Goal: Use online tool/utility: Utilize a website feature to perform a specific function

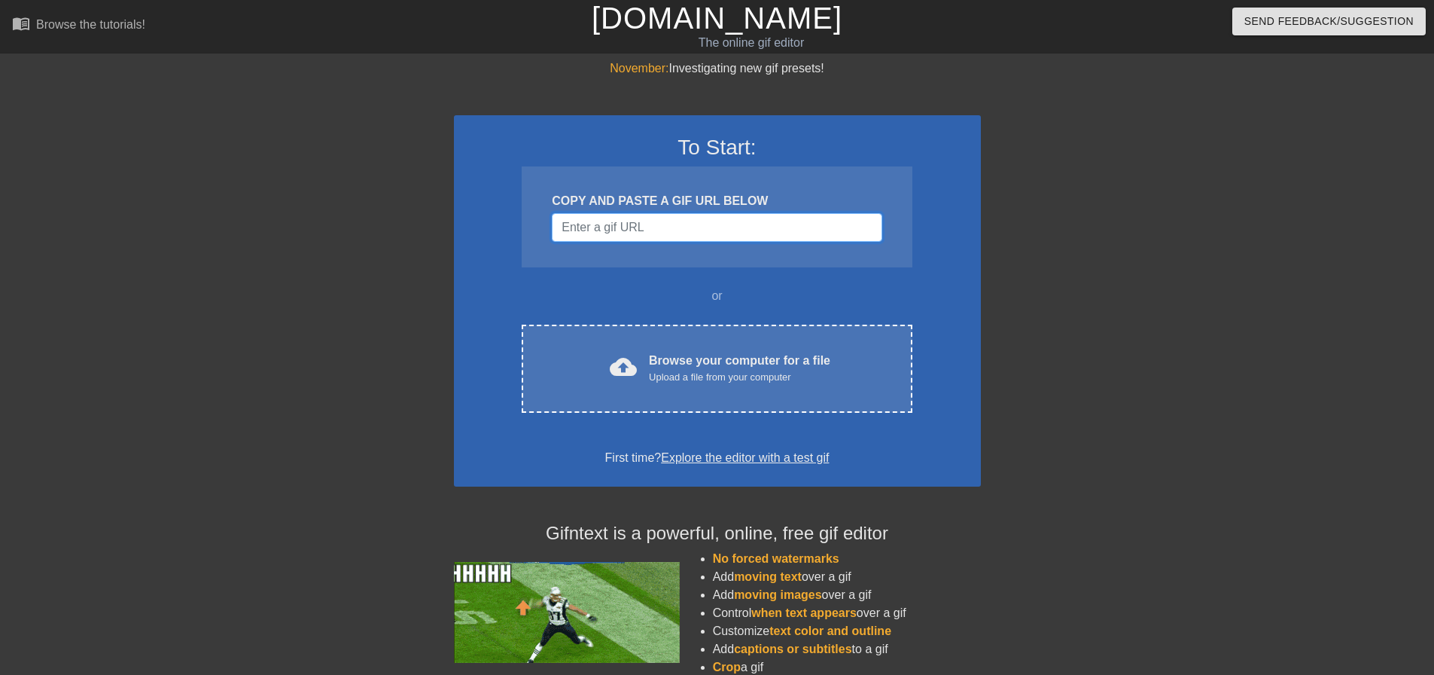
paste input "[URL][DOMAIN_NAME][DOMAIN_NAME]"
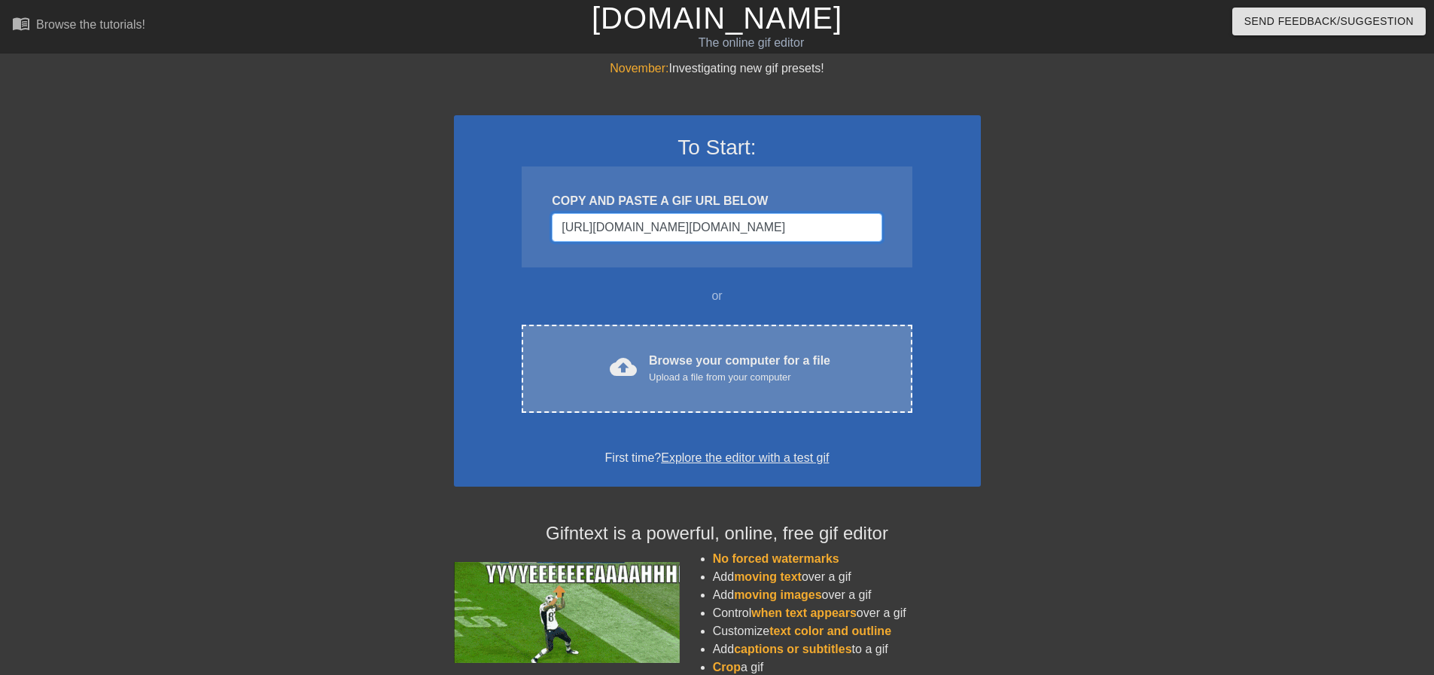
scroll to position [0, 1130]
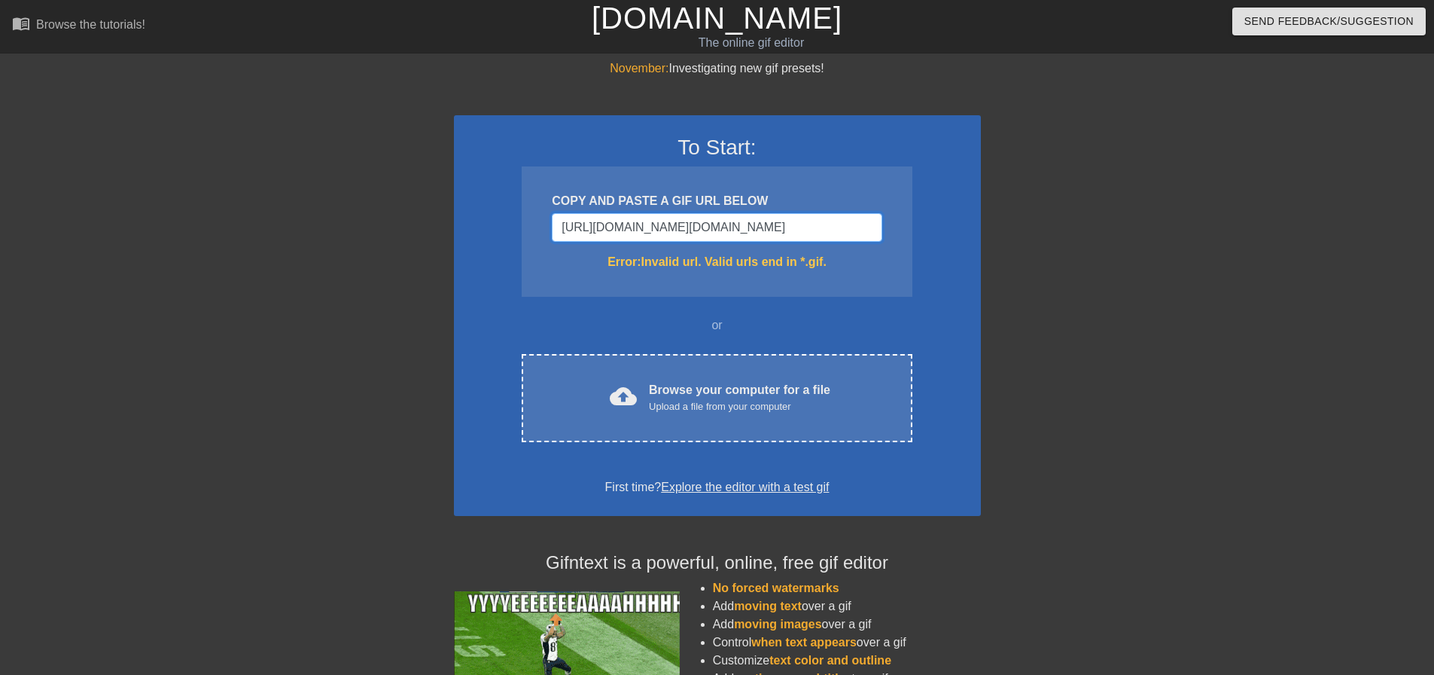
type input "[URL][DOMAIN_NAME][DOMAIN_NAME]"
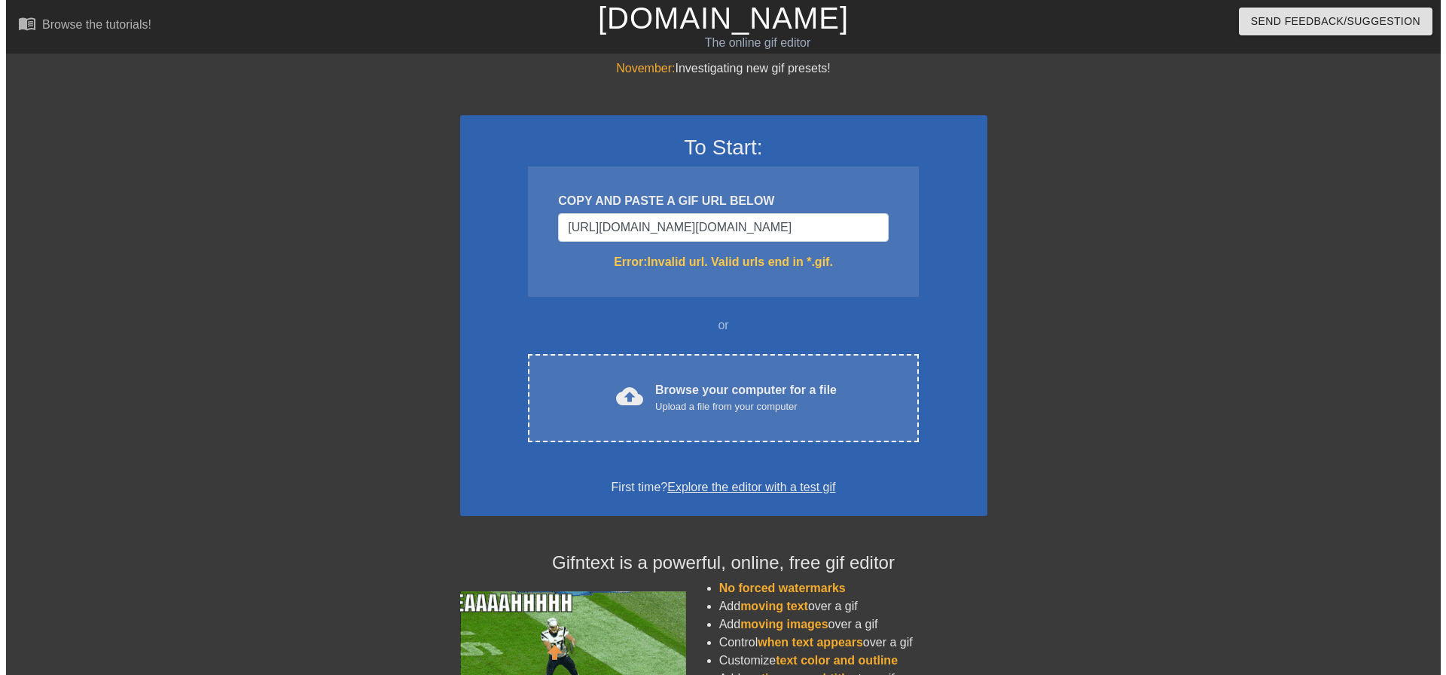
scroll to position [0, 0]
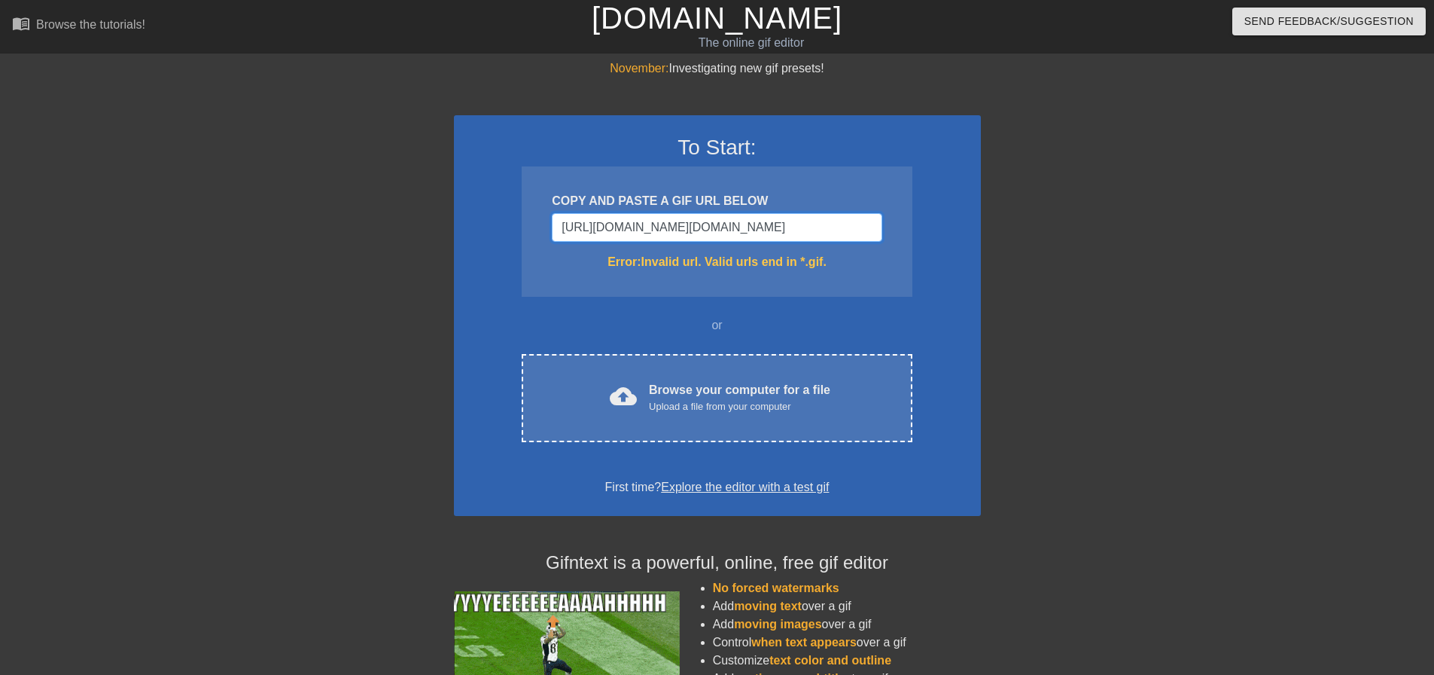
click at [588, 221] on input "[URL][DOMAIN_NAME][DOMAIN_NAME]" at bounding box center [717, 227] width 330 height 29
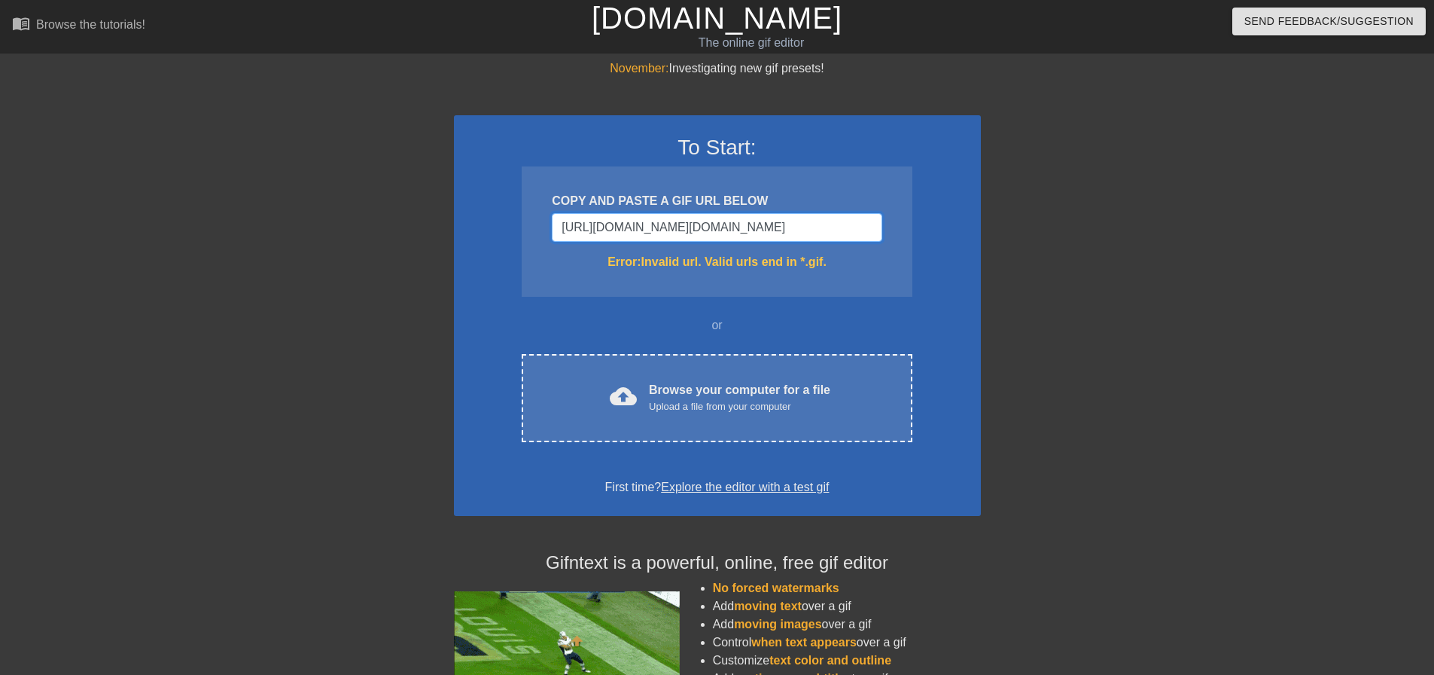
click at [588, 221] on input "[URL][DOMAIN_NAME][DOMAIN_NAME]" at bounding box center [717, 227] width 330 height 29
paste input "Username"
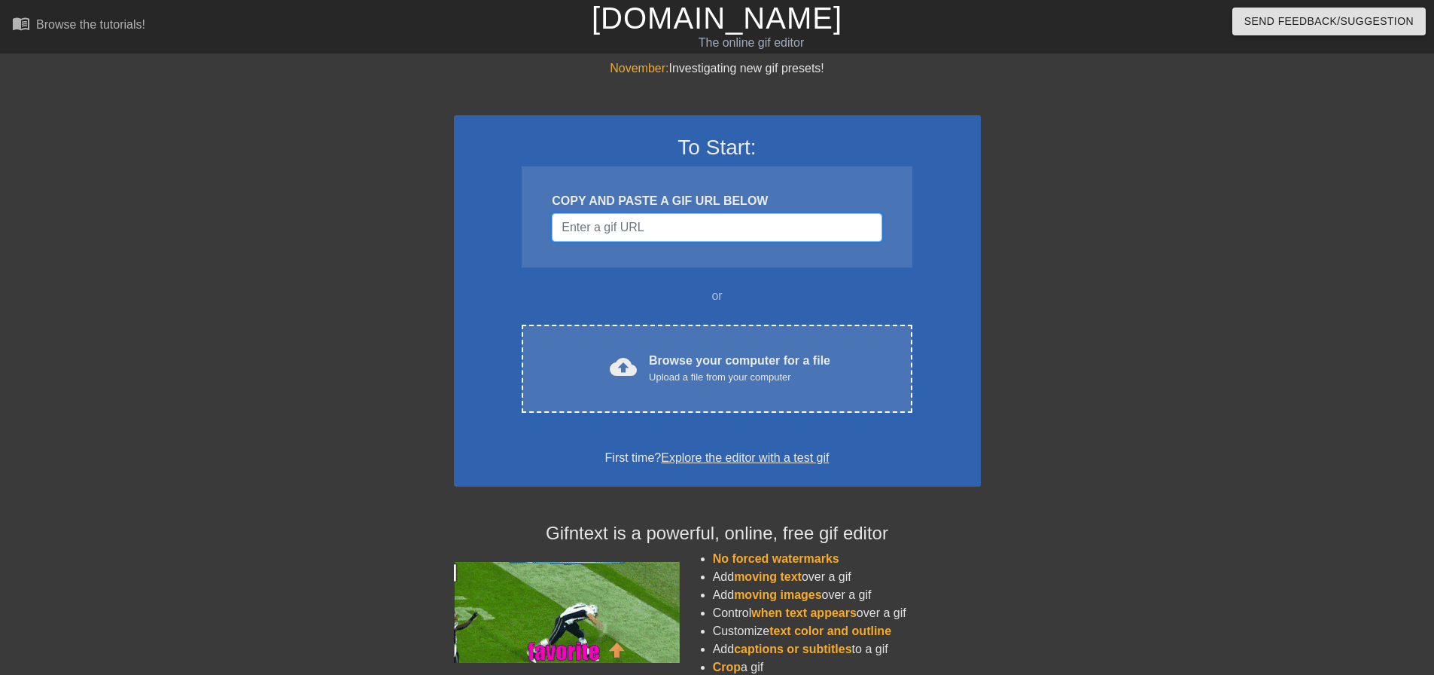
paste input "Username"
click at [647, 233] on input "Username" at bounding box center [717, 227] width 330 height 29
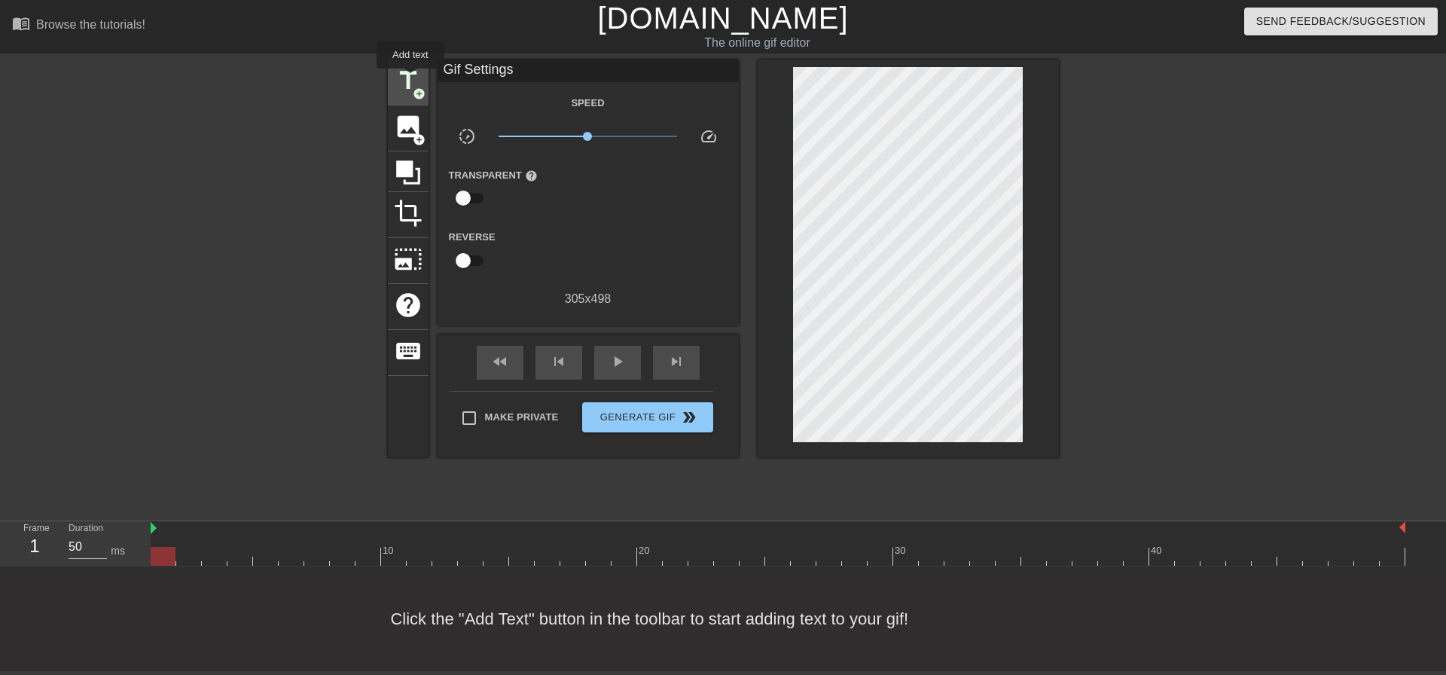
click at [410, 80] on span "title" at bounding box center [408, 80] width 29 height 29
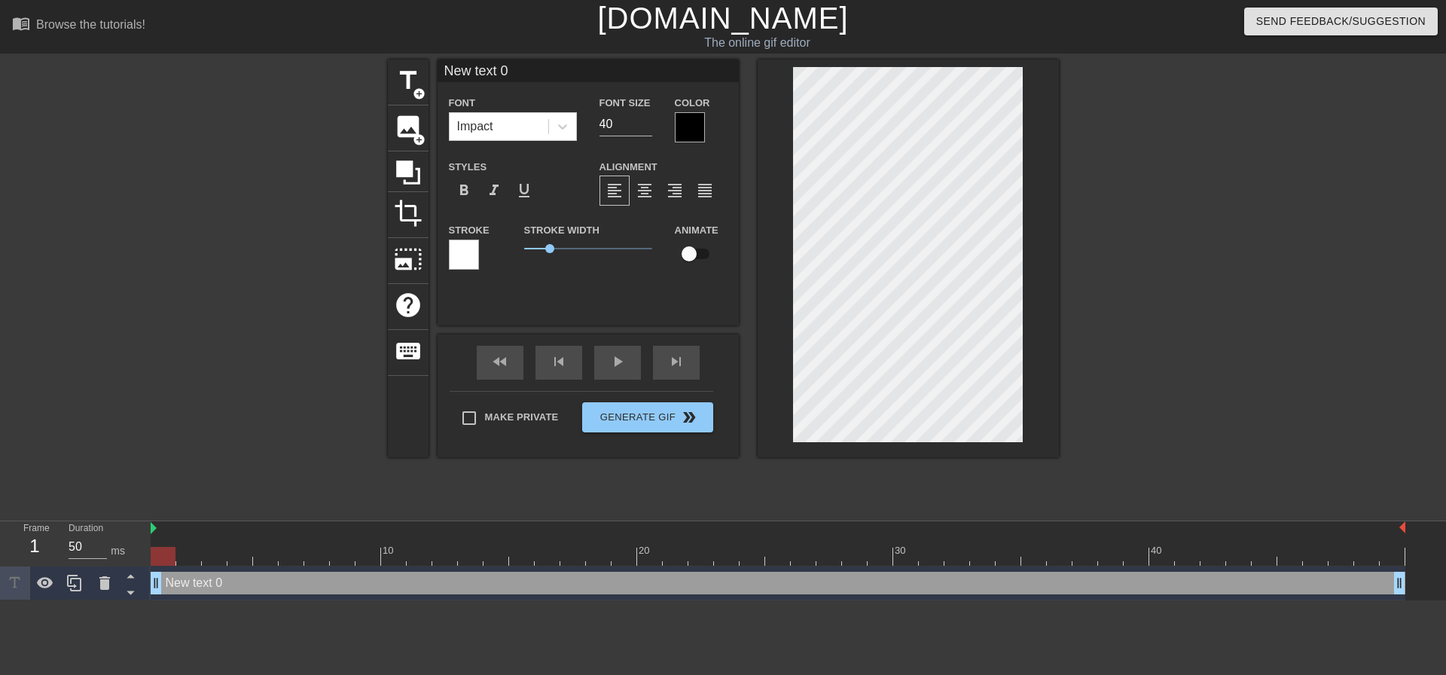
click at [687, 130] on div at bounding box center [690, 127] width 30 height 30
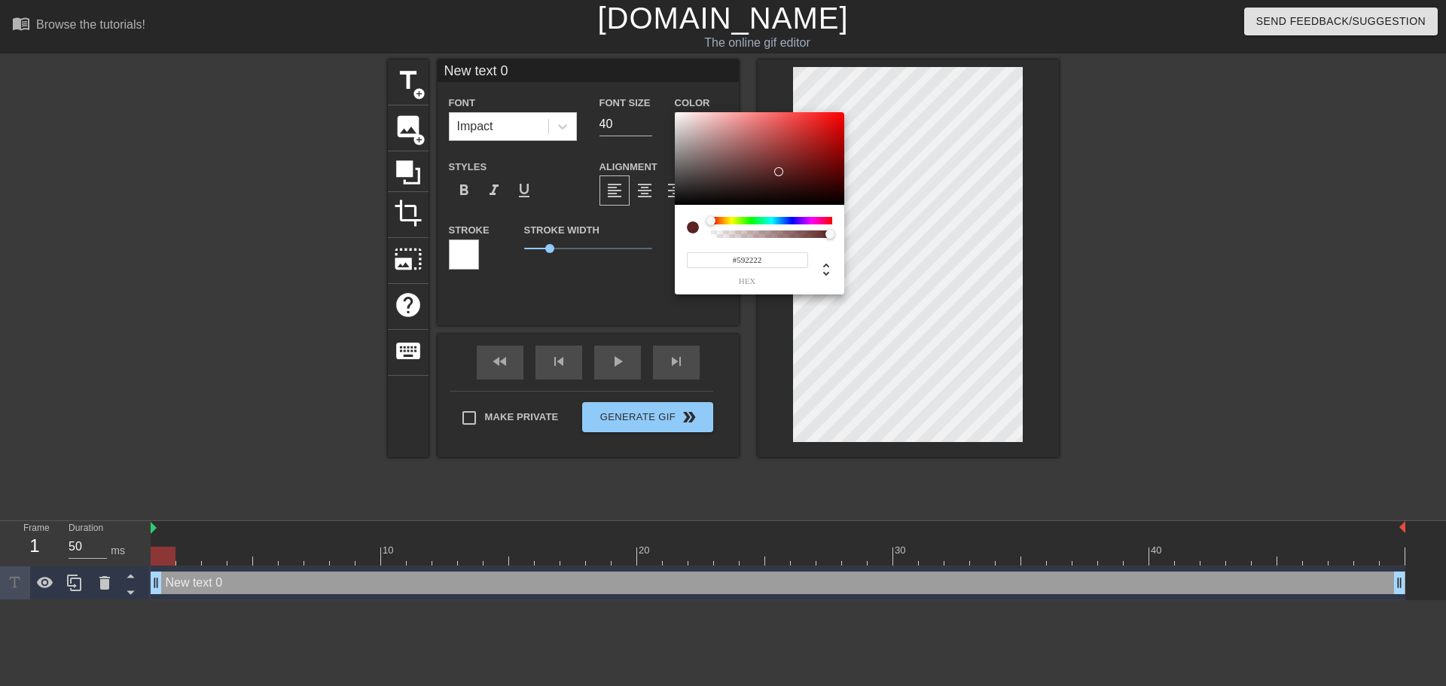
drag, startPoint x: 681, startPoint y: 139, endPoint x: 773, endPoint y: 177, distance: 100.3
click at [779, 173] on div at bounding box center [759, 158] width 169 height 93
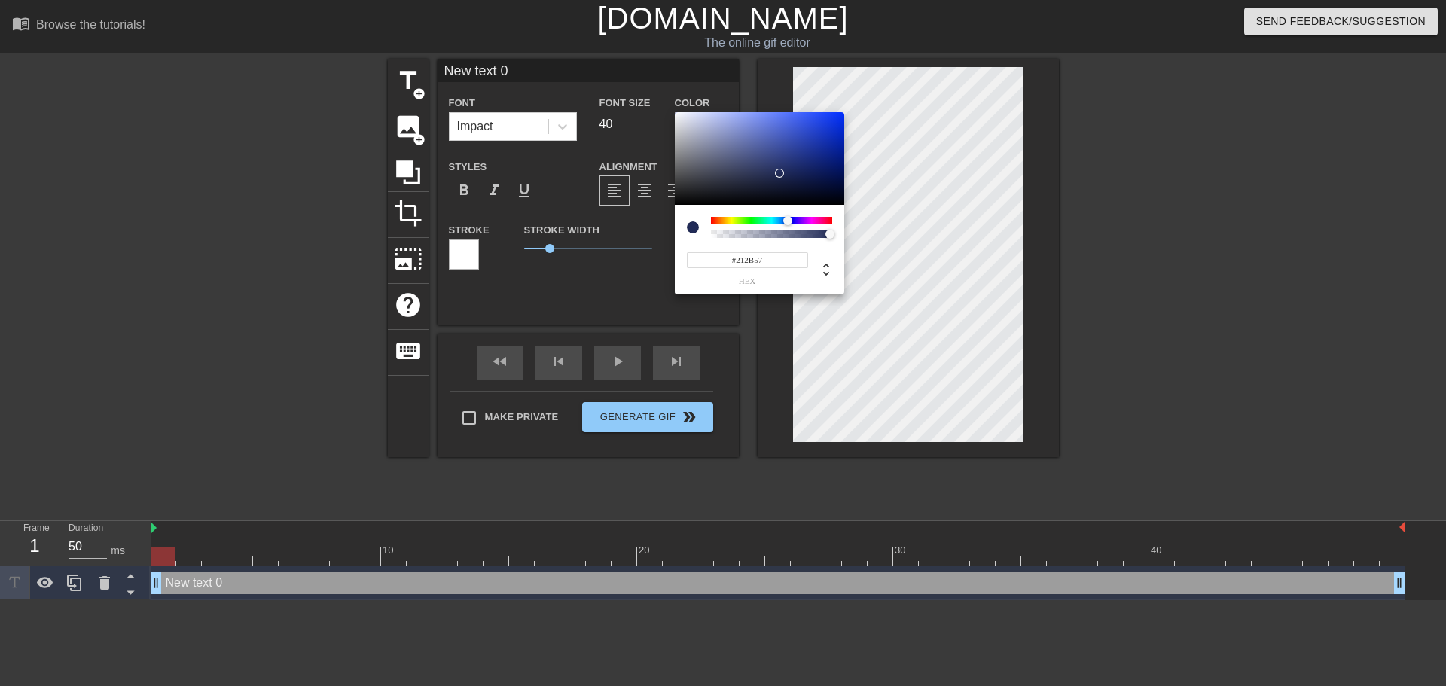
drag, startPoint x: 727, startPoint y: 221, endPoint x: 788, endPoint y: 221, distance: 60.2
click at [788, 221] on div at bounding box center [771, 221] width 121 height 8
drag, startPoint x: 782, startPoint y: 175, endPoint x: 779, endPoint y: 133, distance: 43.0
click at [779, 133] on div at bounding box center [778, 132] width 9 height 9
type input "#8896D3"
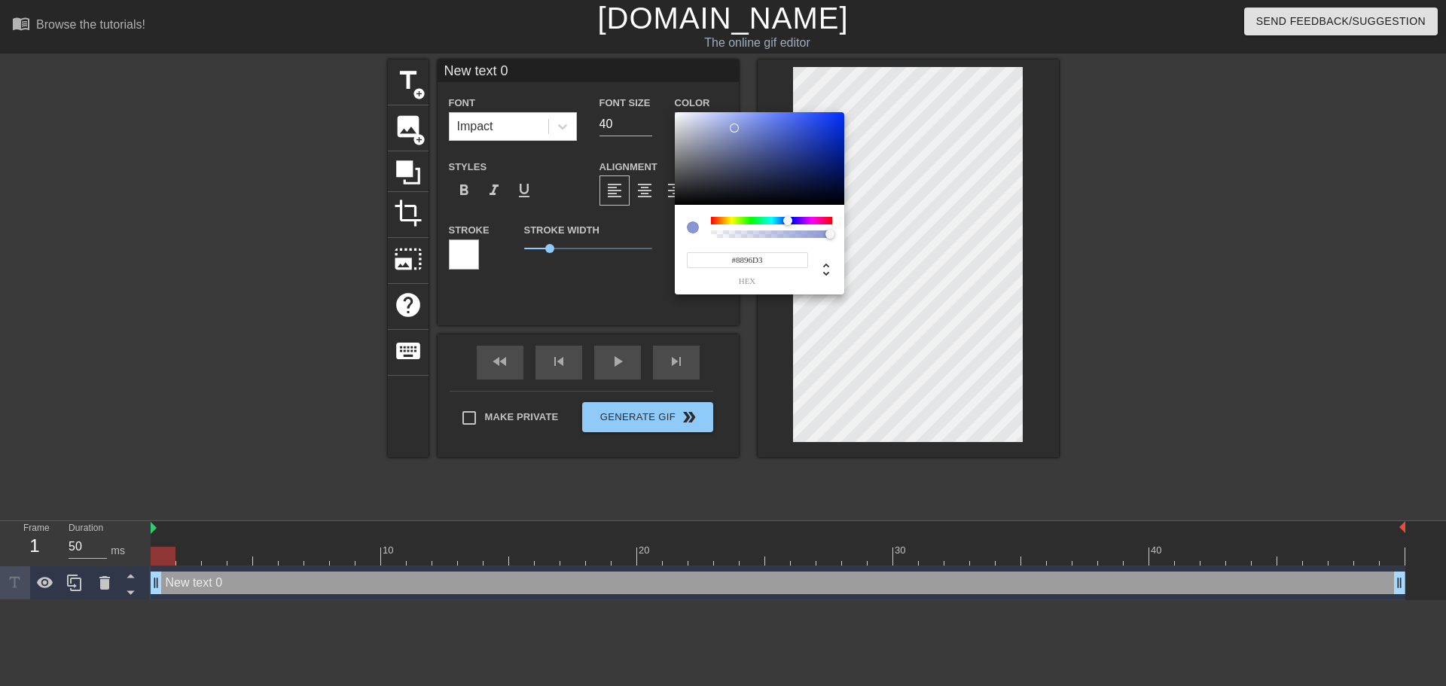
click at [734, 128] on div at bounding box center [734, 127] width 9 height 9
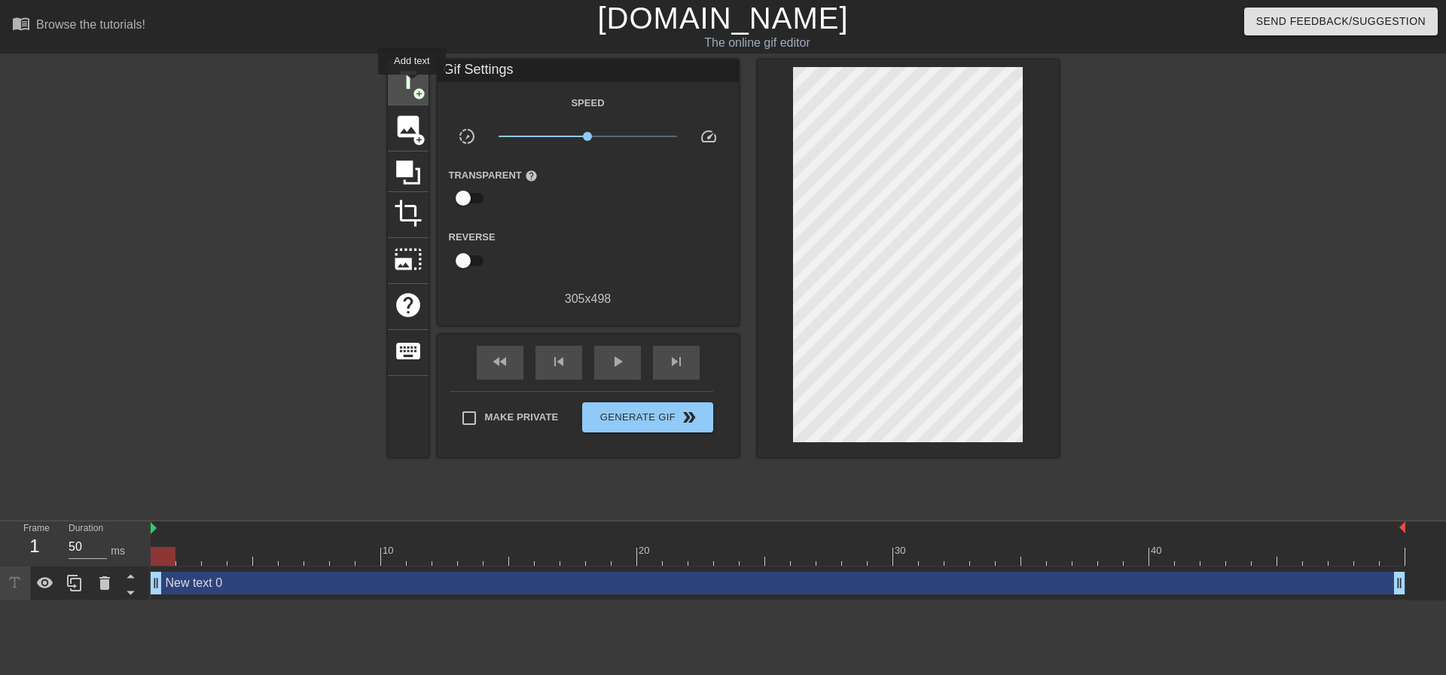
click at [412, 85] on span "title" at bounding box center [408, 80] width 29 height 29
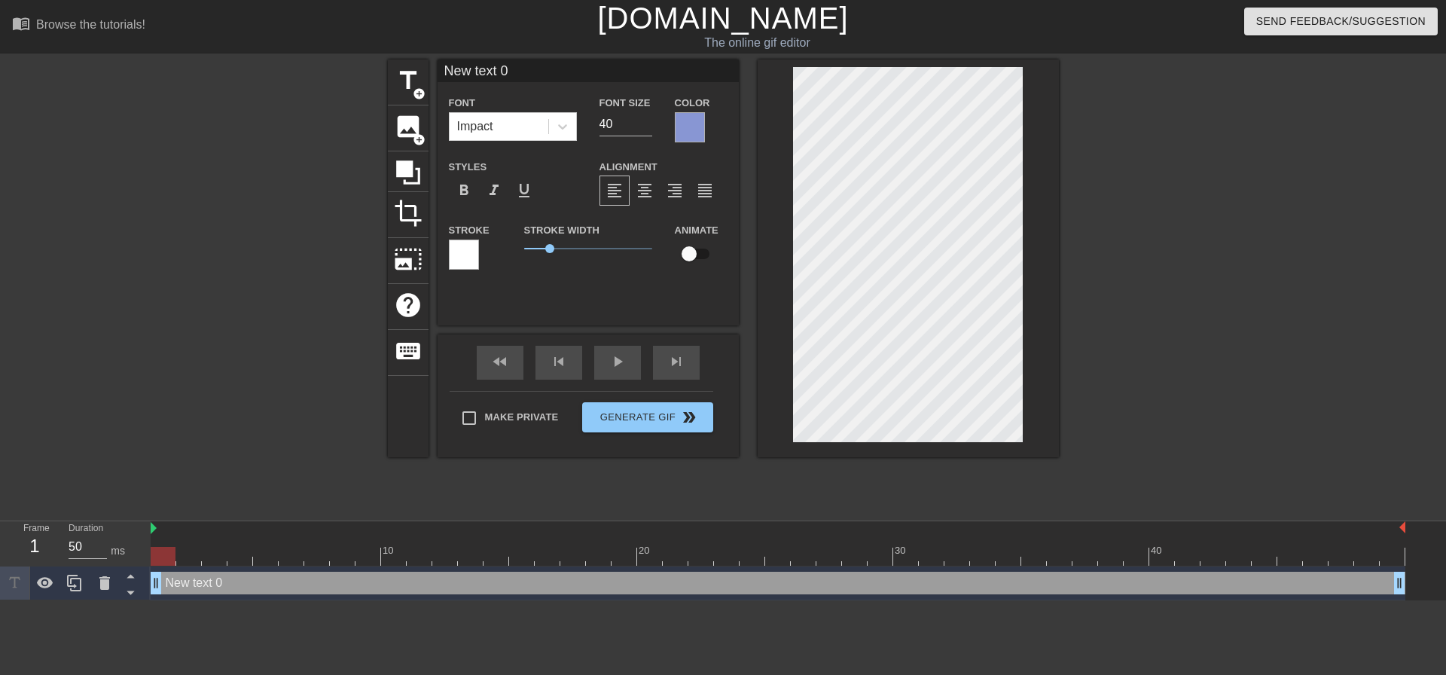
scroll to position [2, 4]
type input "a"
type textarea "a"
type input "aC"
type textarea "aC"
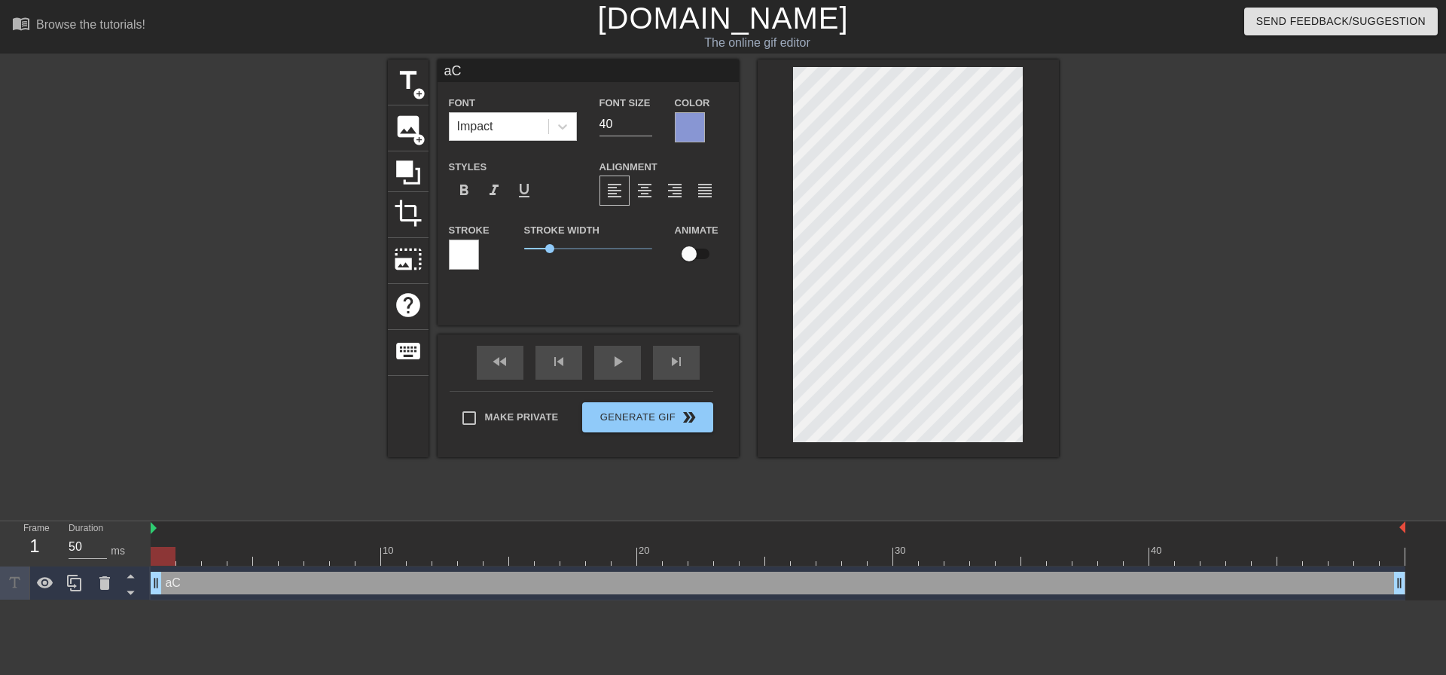
type input "aCC"
type textarea "aCC"
type input "aCCO"
type textarea "aCCO"
type input "aCCOU"
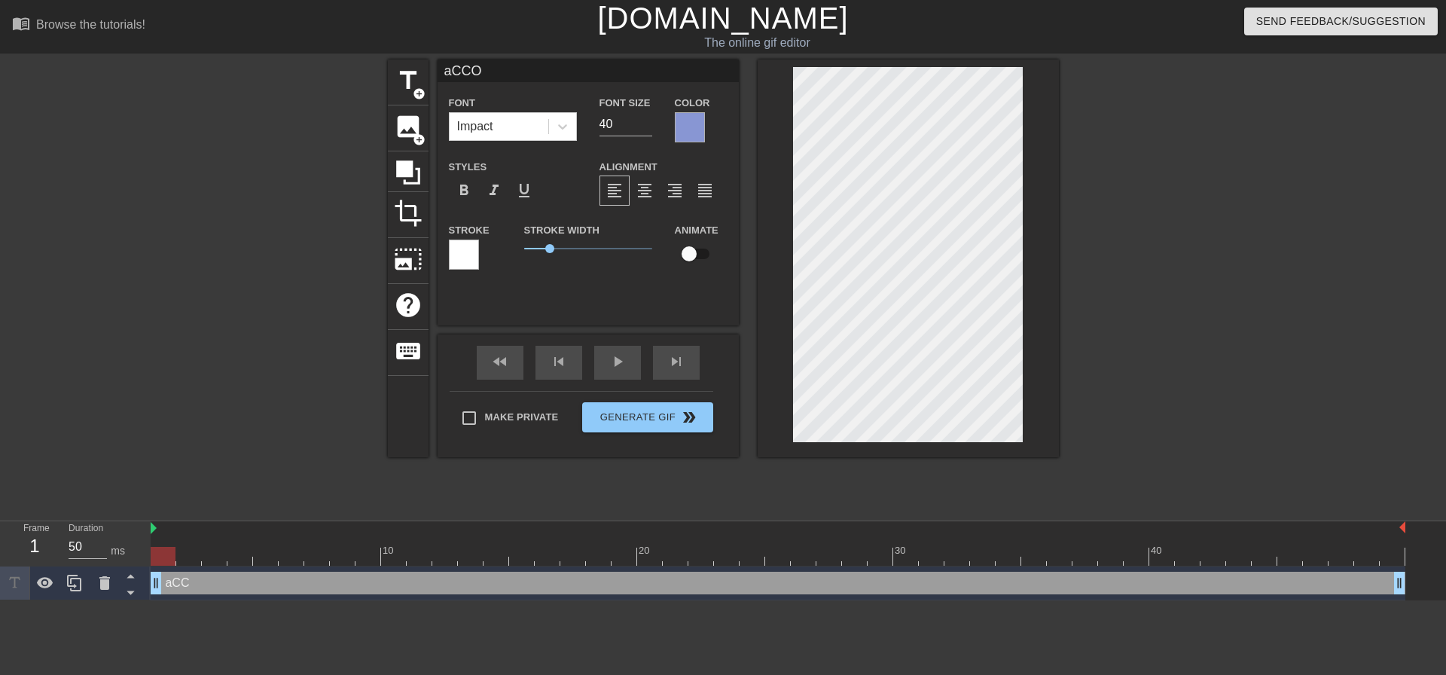
type textarea "aCCOU"
type input "aCCO"
type textarea "aCCO"
type input "aCC"
type textarea "aCC"
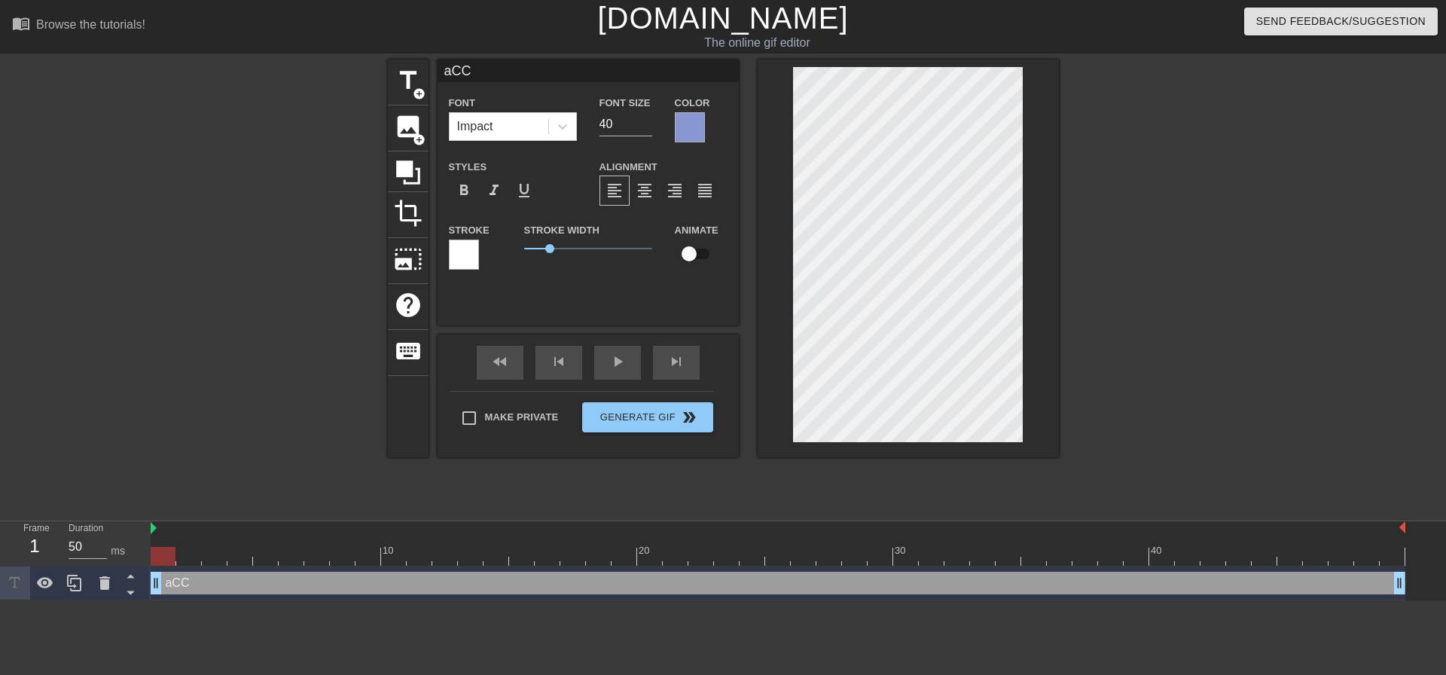
type input "aC"
type textarea "aC"
type input "a"
type textarea "a"
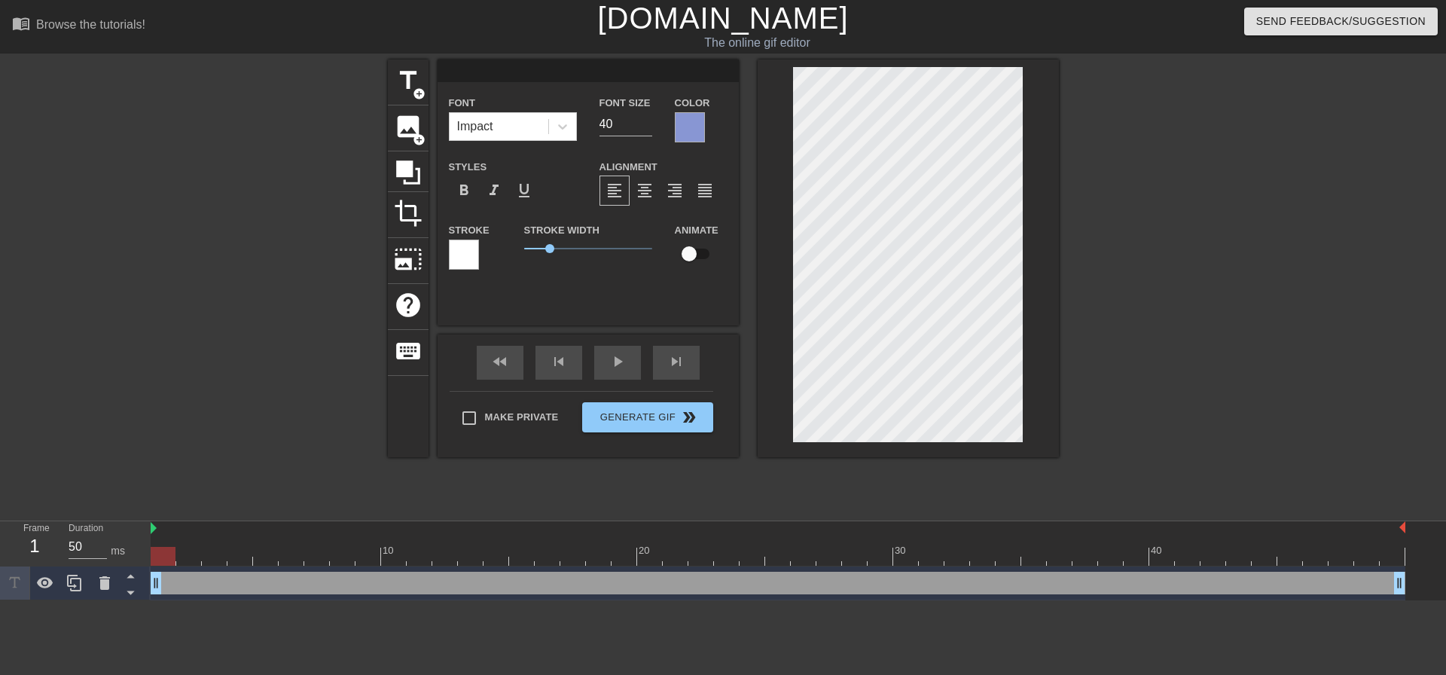
type input "A"
type textarea "A"
type input "Ax"
type textarea "Ax"
type input "Axx"
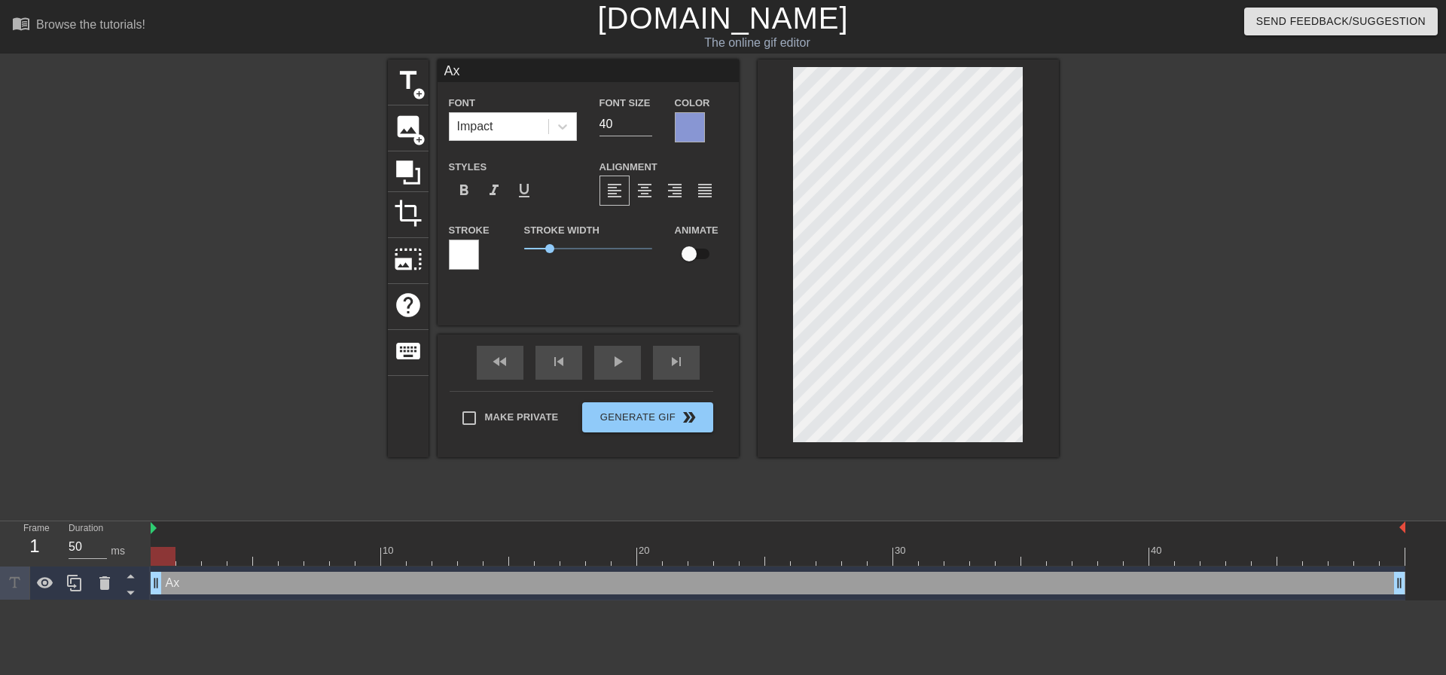
type textarea "Axx"
type input "Axxo"
type textarea "Axxo"
type input "Axxou"
type textarea "Axxou"
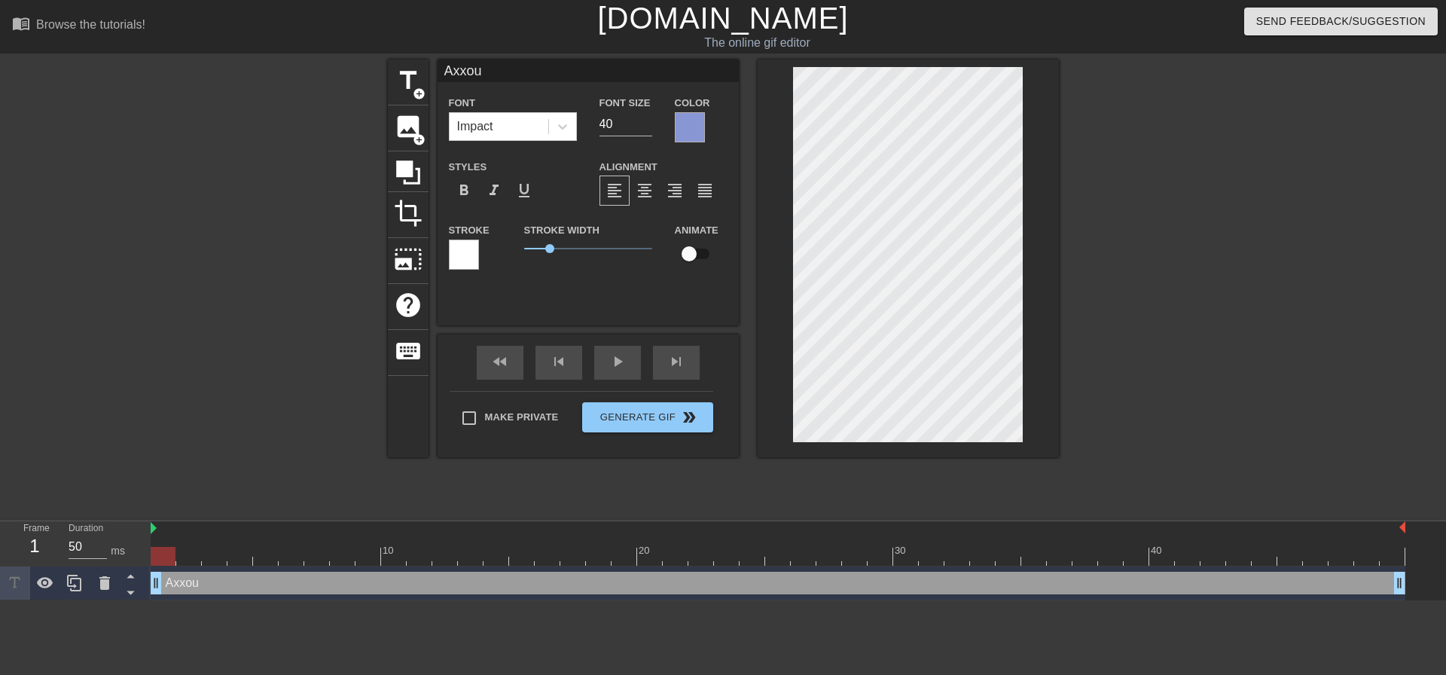
type input "Axxo"
type textarea "Axxo"
type input "Axx"
type textarea "Axx"
type input "Ax"
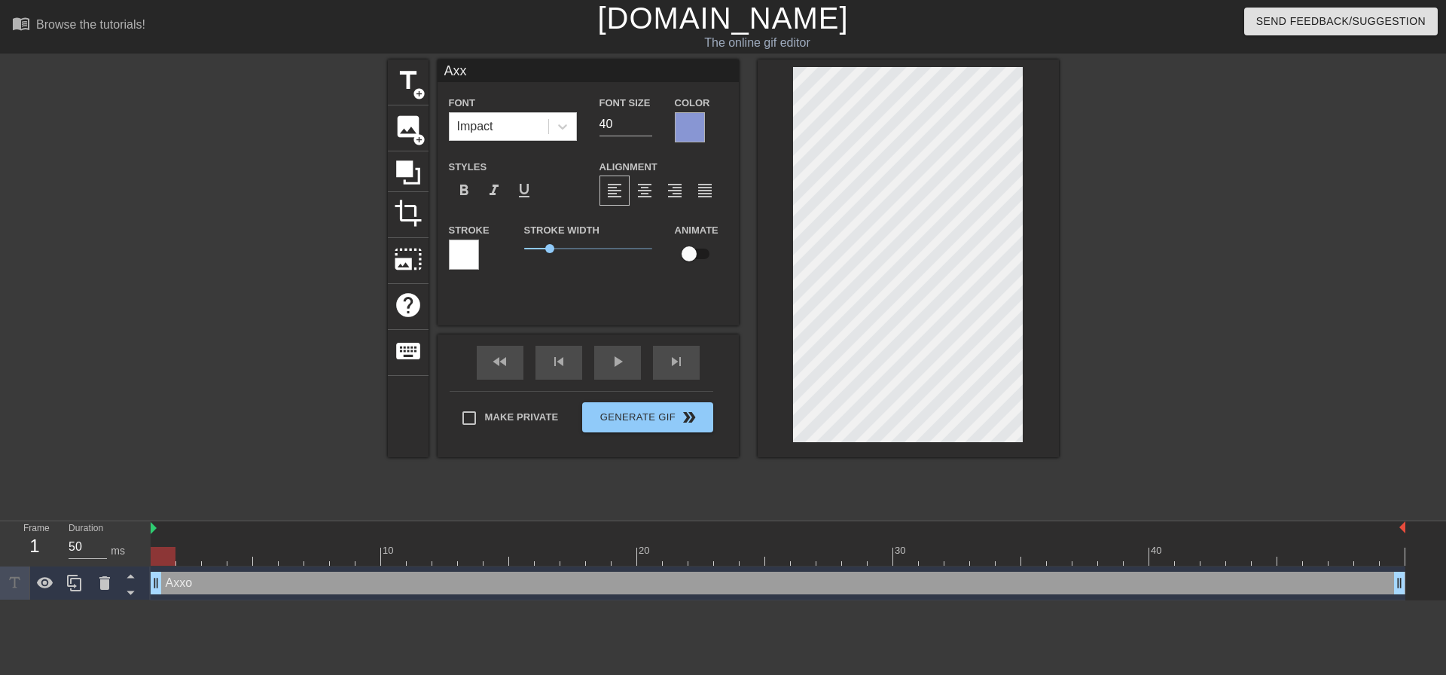
type textarea "Ax"
type input "A"
type textarea "A"
type input "Ac"
type textarea "Ac"
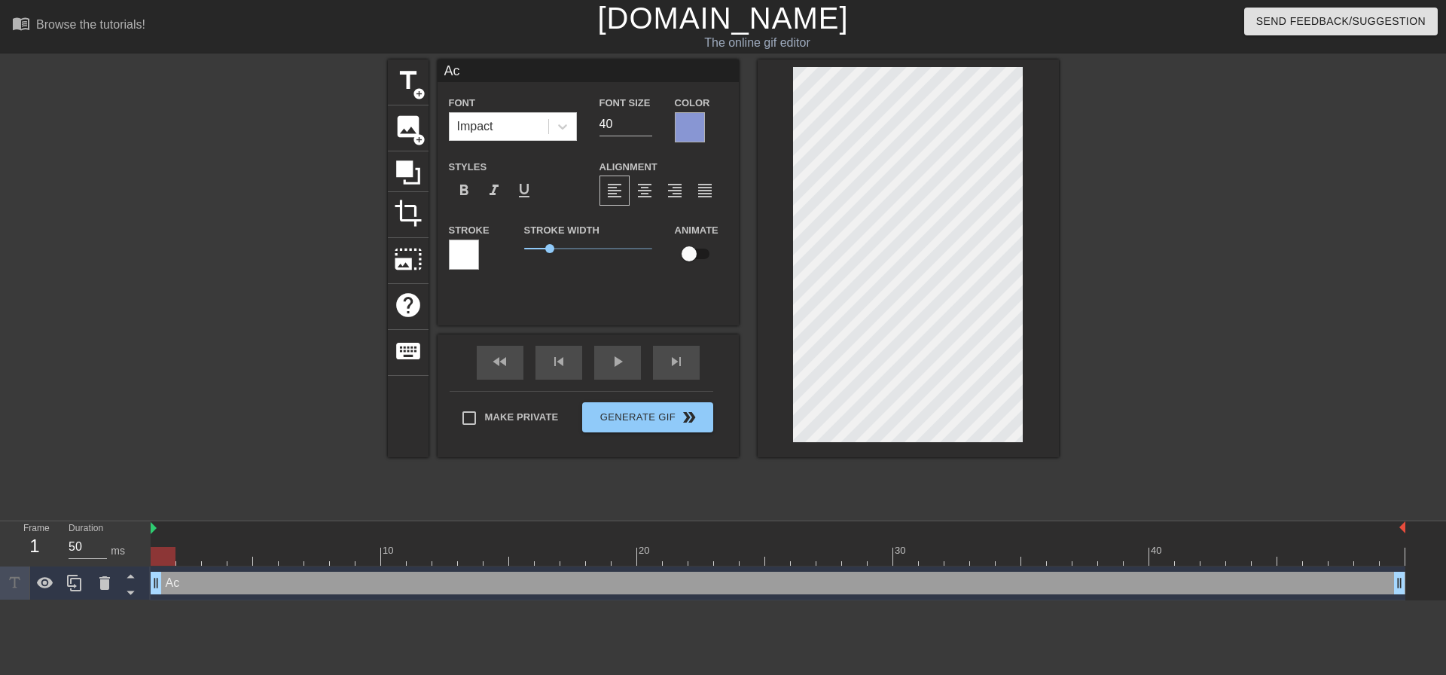
type input "Acc"
type textarea "Acc"
type input "Acco"
type textarea "Acco"
type input "Accou"
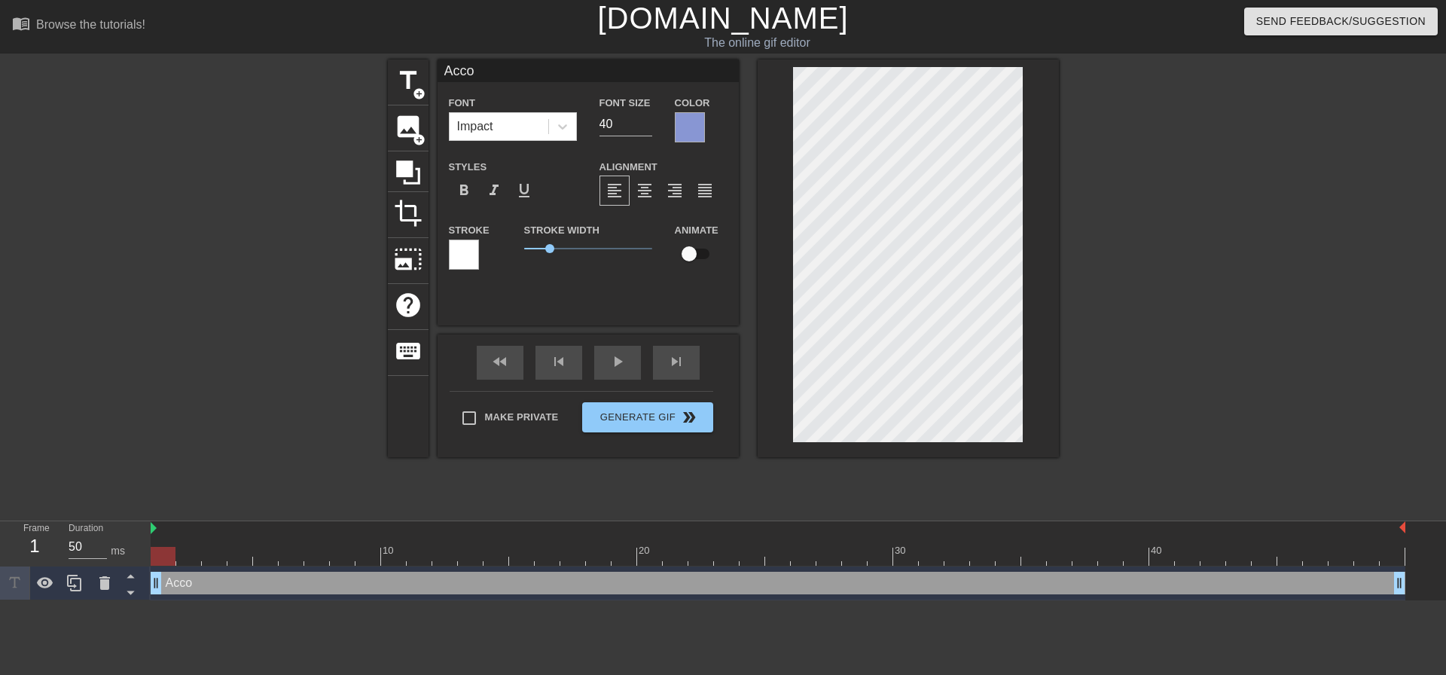
type textarea "Accou"
type input "Accoun"
type textarea "Account"
type input "Accounti"
type textarea "Accounti"
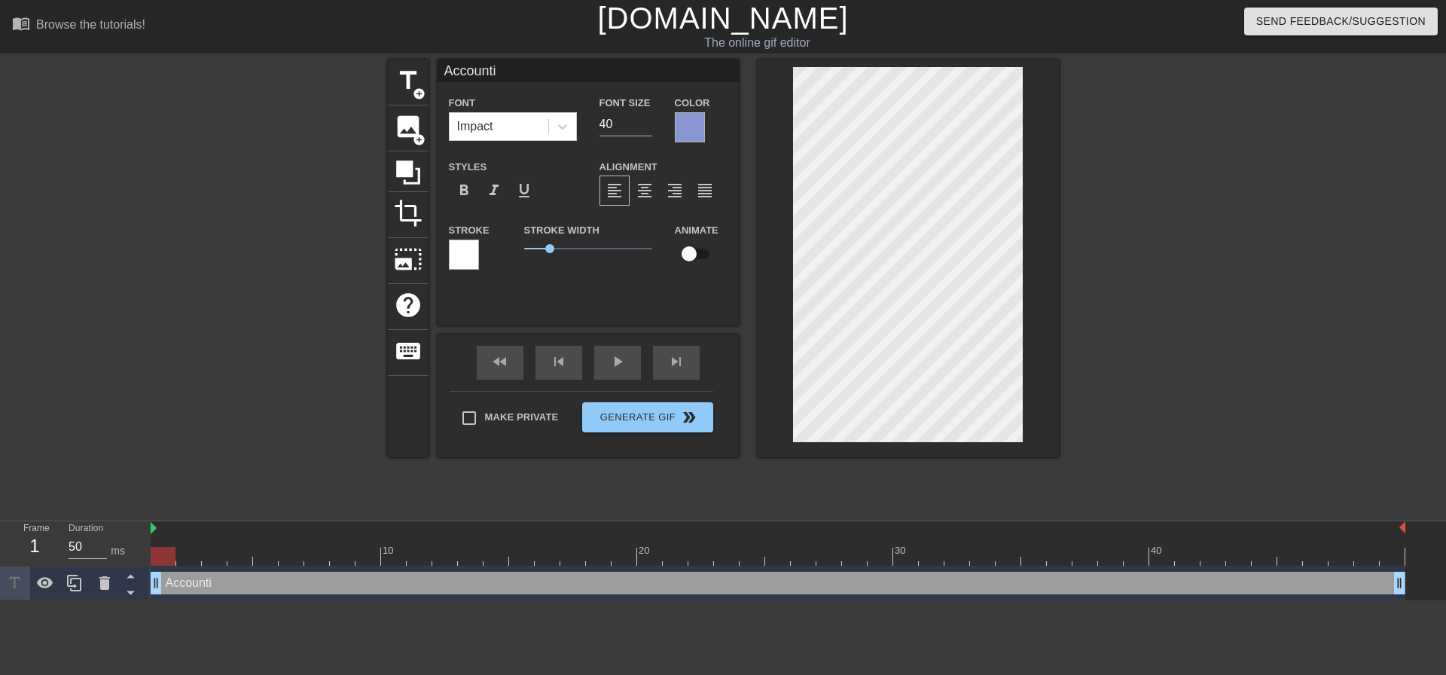
type input "Accountin"
type textarea "Accountin"
type input "Accounting"
type textarea "Accounting"
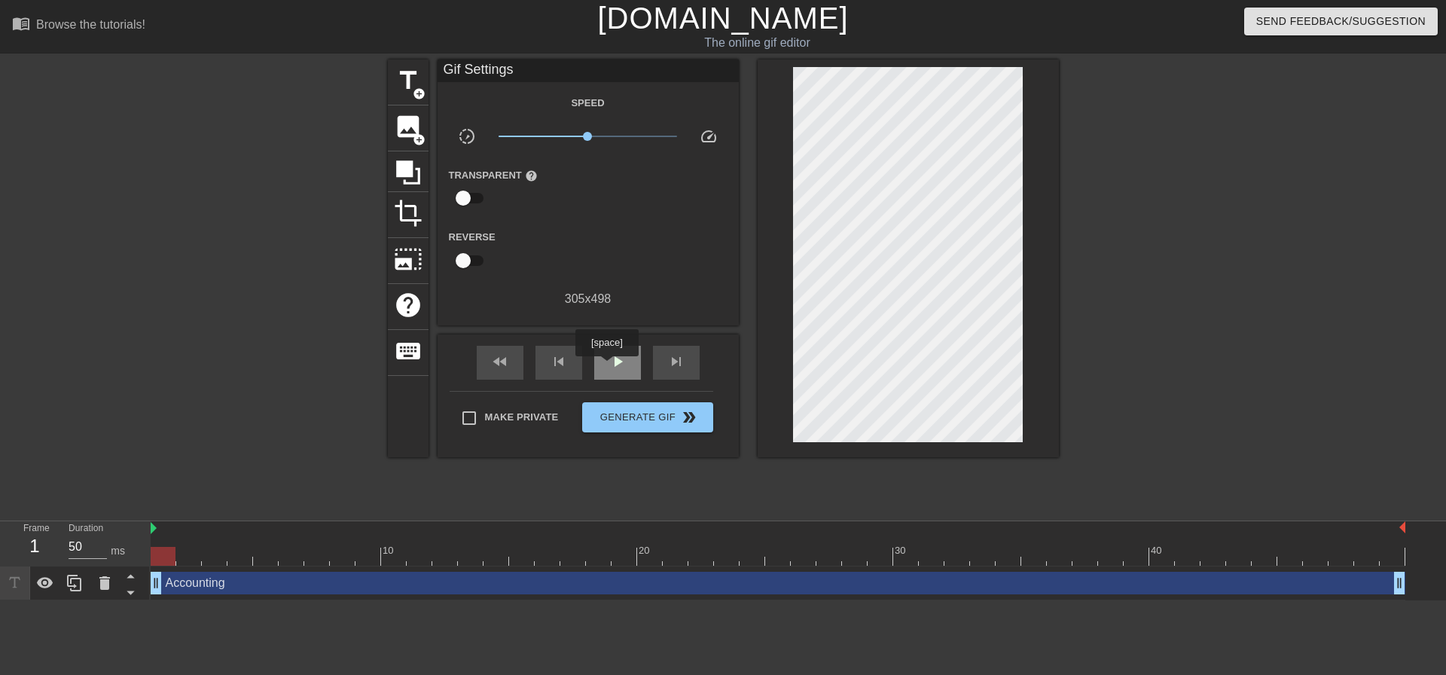
click at [606, 367] on div "play_arrow" at bounding box center [617, 363] width 47 height 34
click at [606, 367] on div "pause" at bounding box center [617, 363] width 47 height 34
click at [606, 367] on div "play_arrow" at bounding box center [617, 363] width 47 height 34
click at [606, 367] on div "pause" at bounding box center [617, 363] width 47 height 34
click at [606, 367] on div "play_arrow" at bounding box center [617, 363] width 47 height 34
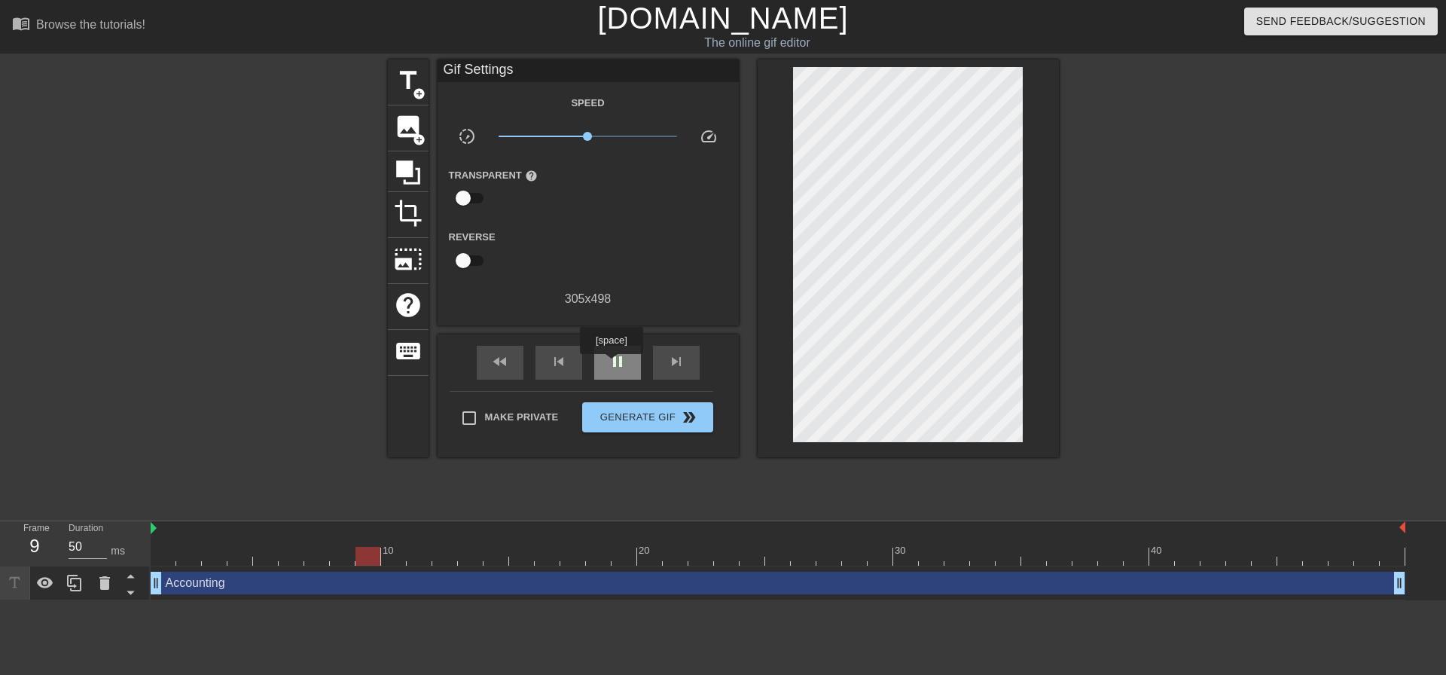
click at [611, 364] on span "pause" at bounding box center [617, 361] width 18 height 18
drag, startPoint x: 407, startPoint y: 556, endPoint x: 147, endPoint y: 551, distance: 259.8
click at [147, 551] on div "Frame 1 Duration 50 ms 10 20 30 40 Accounting drag_handle drag_handle" at bounding box center [723, 560] width 1446 height 79
click at [685, 347] on div "skip_next" at bounding box center [676, 363] width 47 height 34
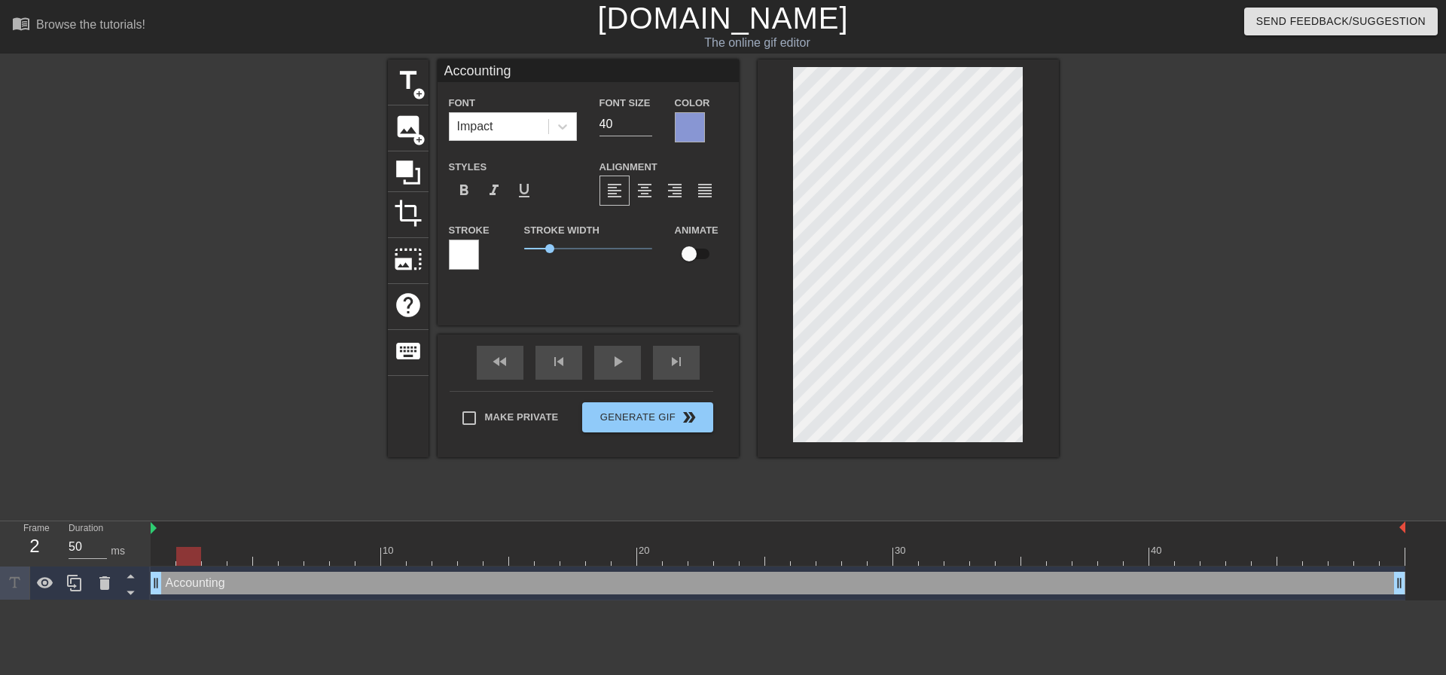
click at [692, 252] on input "checkbox" at bounding box center [689, 253] width 86 height 29
checkbox input "true"
click at [608, 359] on div "play_arrow" at bounding box center [617, 363] width 47 height 34
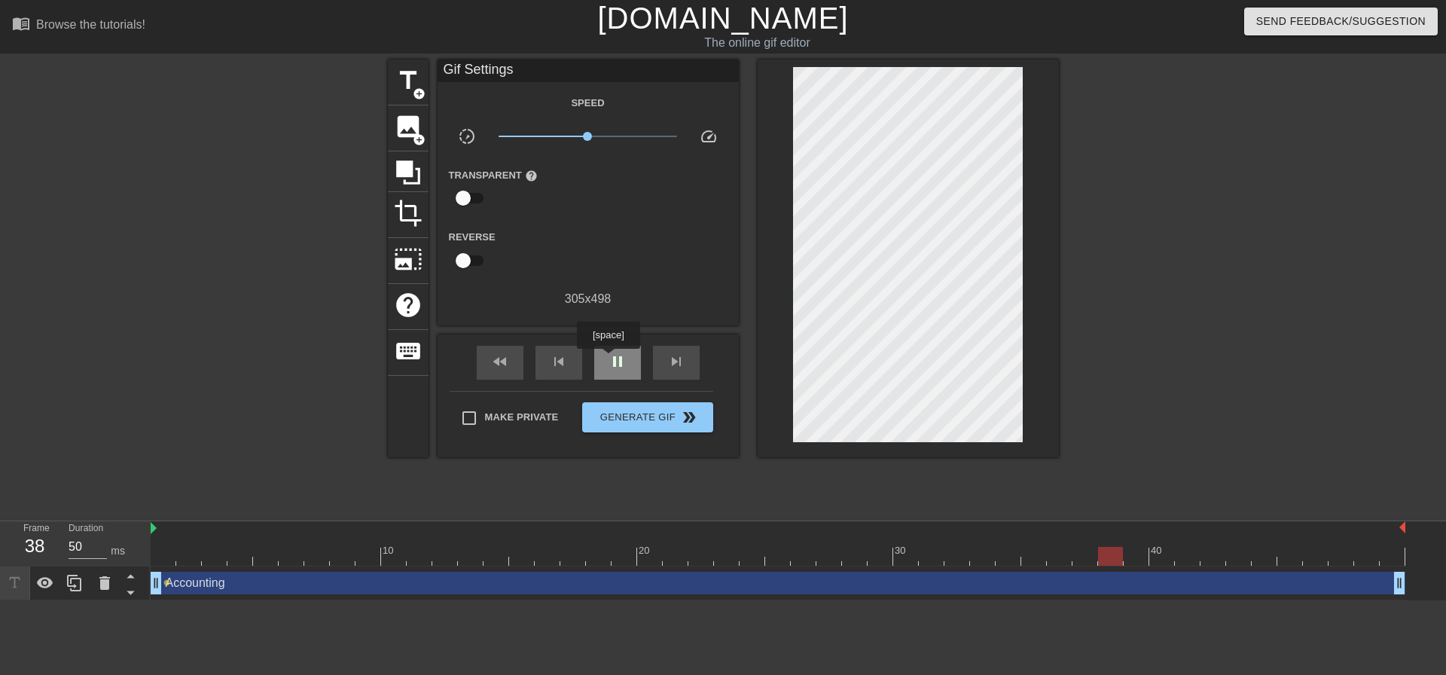
click at [608, 359] on span "pause" at bounding box center [617, 361] width 18 height 18
click at [566, 362] on span "skip_previous" at bounding box center [559, 361] width 18 height 18
click at [514, 367] on div "fast_rewind" at bounding box center [500, 363] width 47 height 34
click at [672, 364] on span "skip_next" at bounding box center [676, 361] width 18 height 18
click at [680, 355] on span "skip_next" at bounding box center [676, 361] width 18 height 18
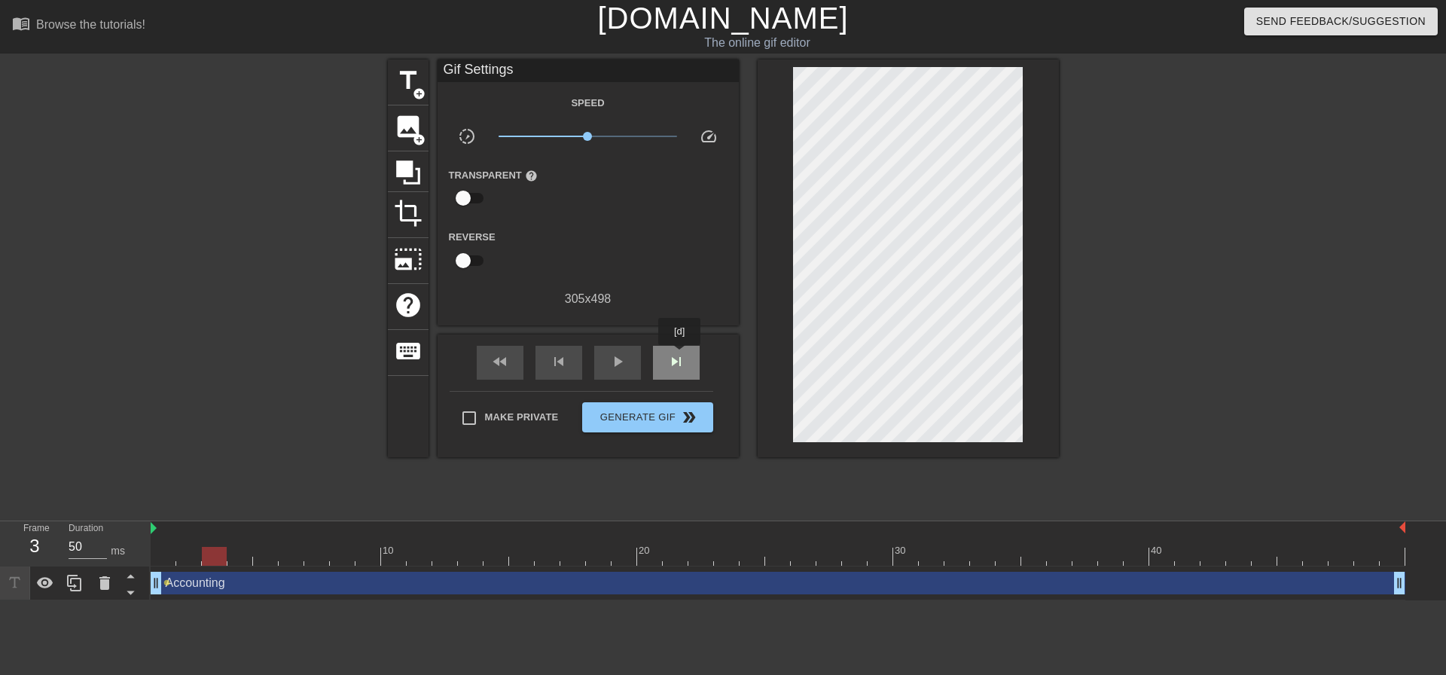
click at [680, 355] on span "skip_next" at bounding box center [676, 361] width 18 height 18
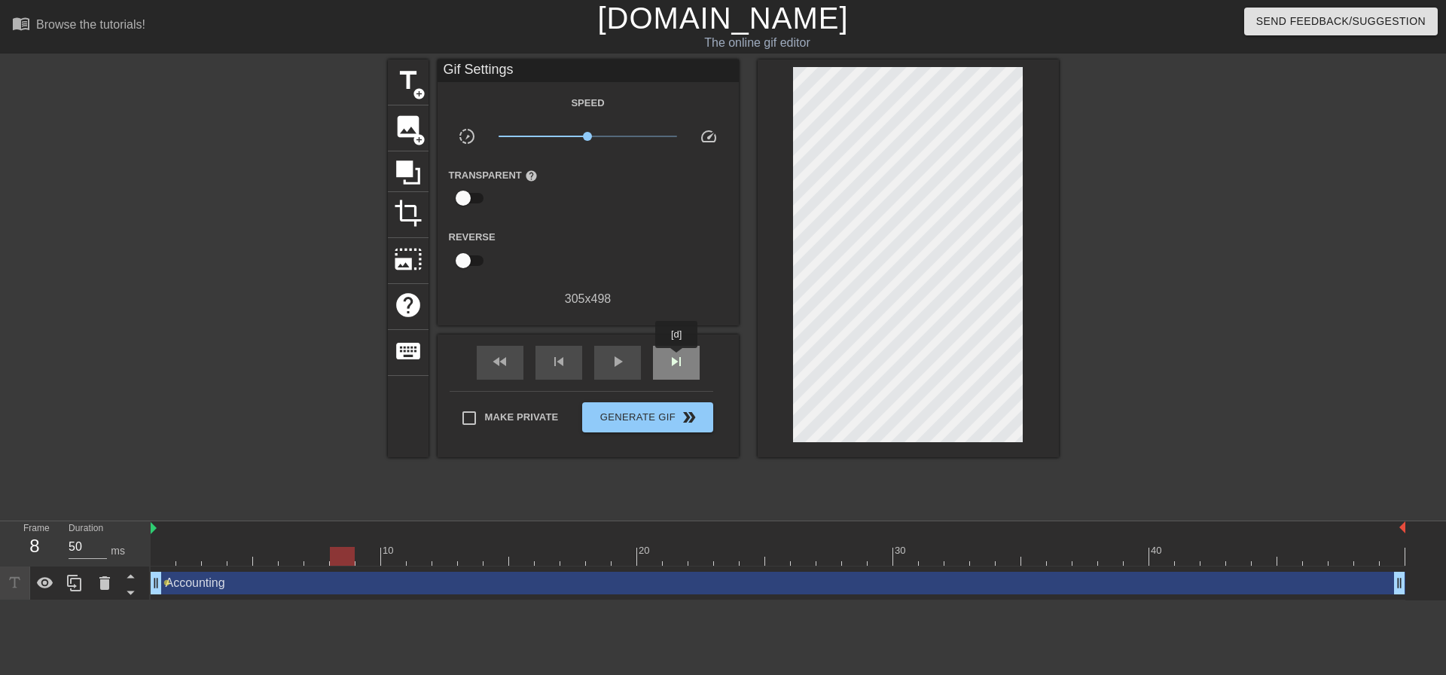
click at [676, 367] on span "skip_next" at bounding box center [676, 361] width 18 height 18
click at [675, 367] on span "skip_next" at bounding box center [676, 361] width 18 height 18
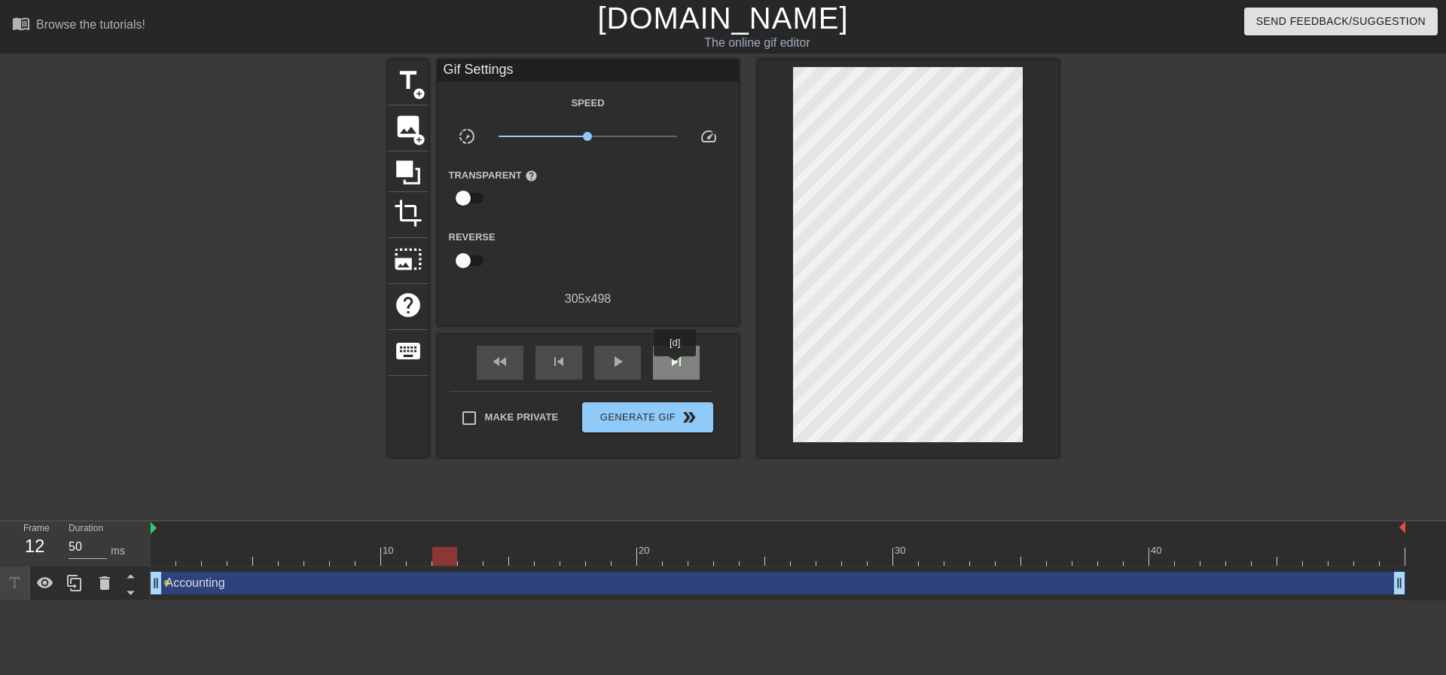
click at [675, 367] on span "skip_next" at bounding box center [676, 361] width 18 height 18
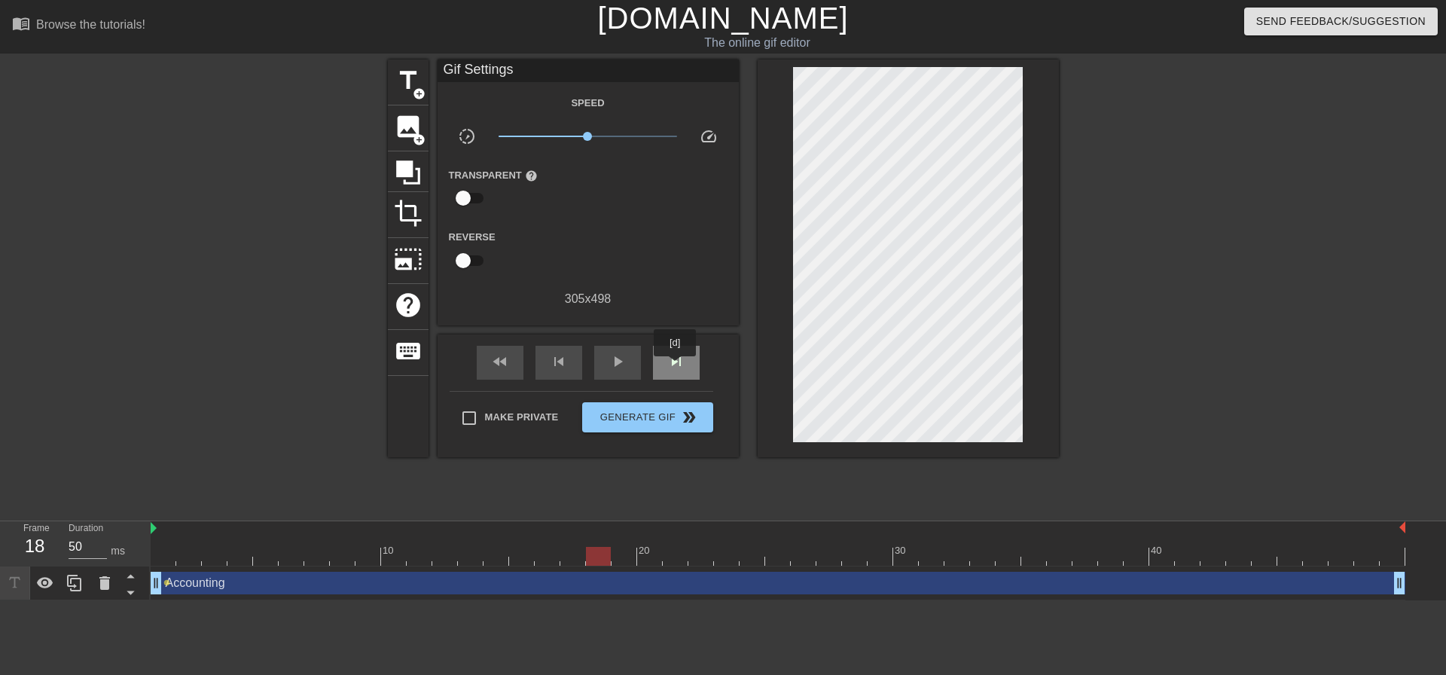
click at [675, 367] on span "skip_next" at bounding box center [676, 361] width 18 height 18
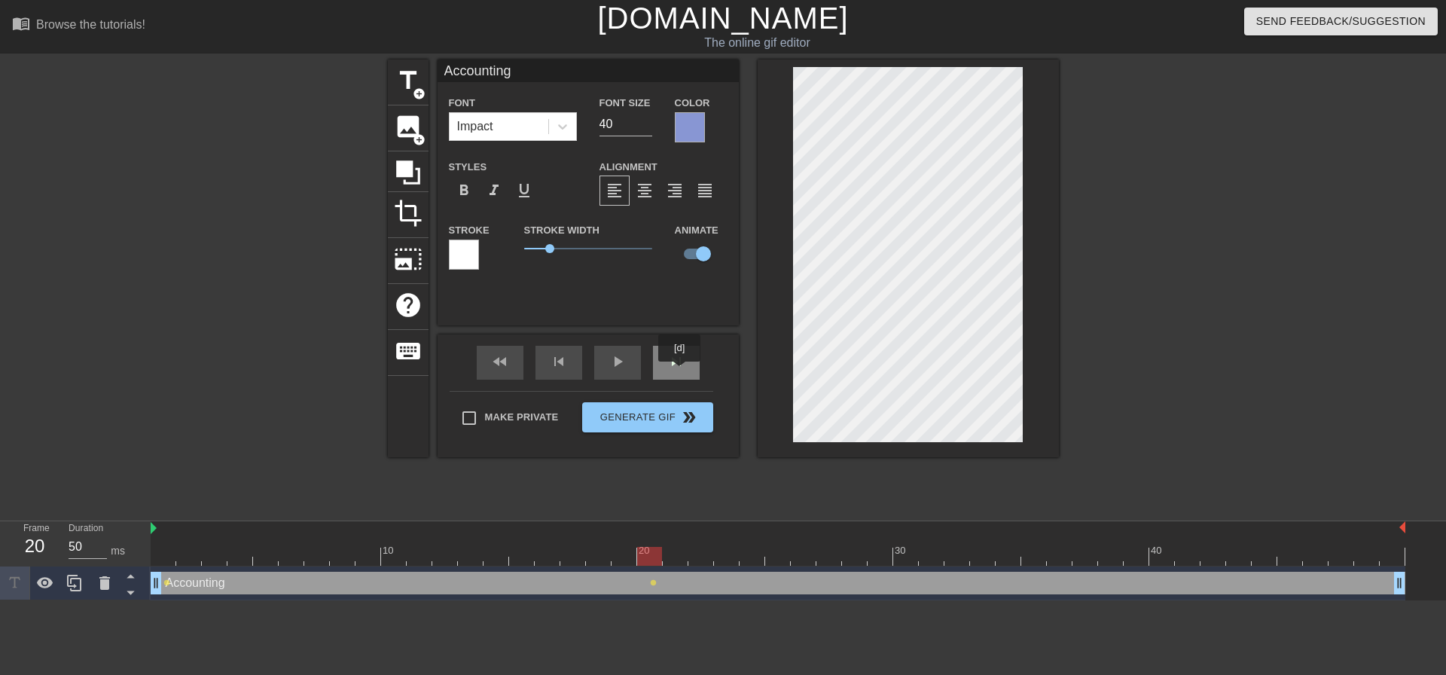
click at [680, 372] on div "skip_next" at bounding box center [676, 363] width 47 height 34
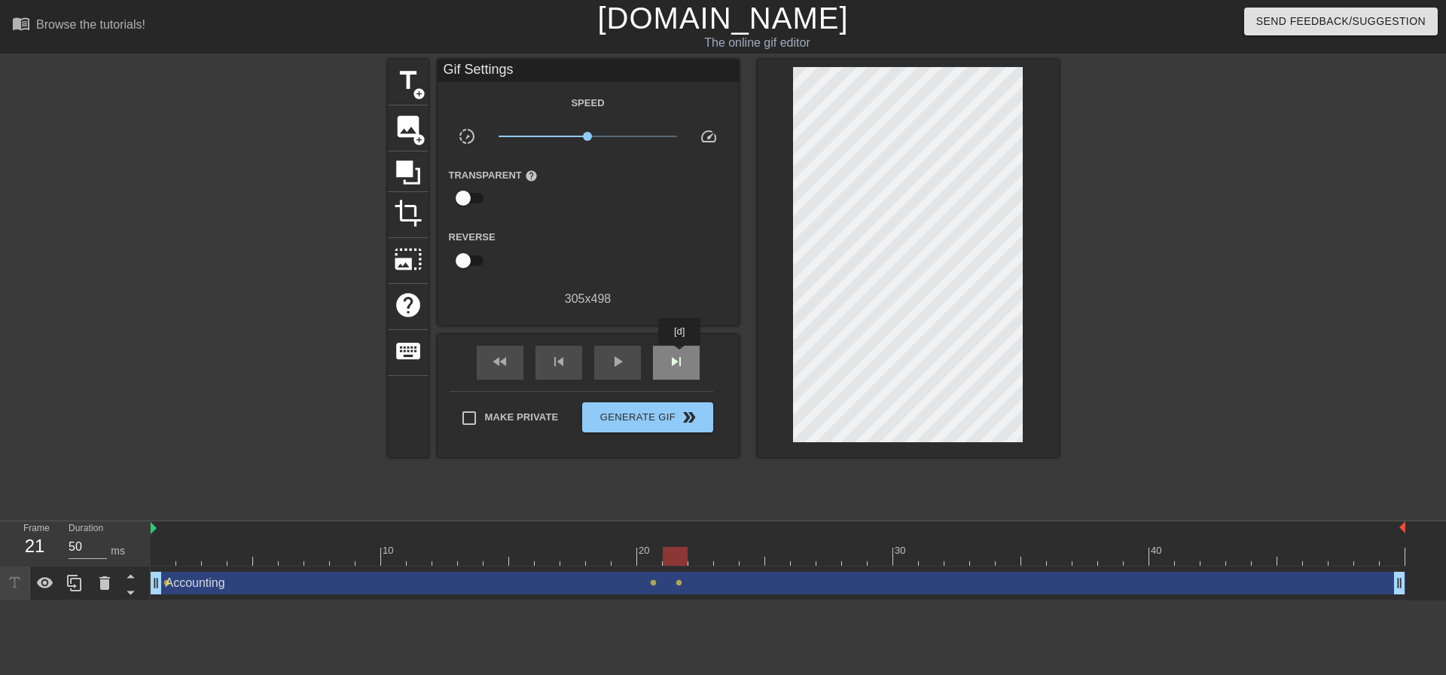
click at [680, 355] on span "skip_next" at bounding box center [676, 361] width 18 height 18
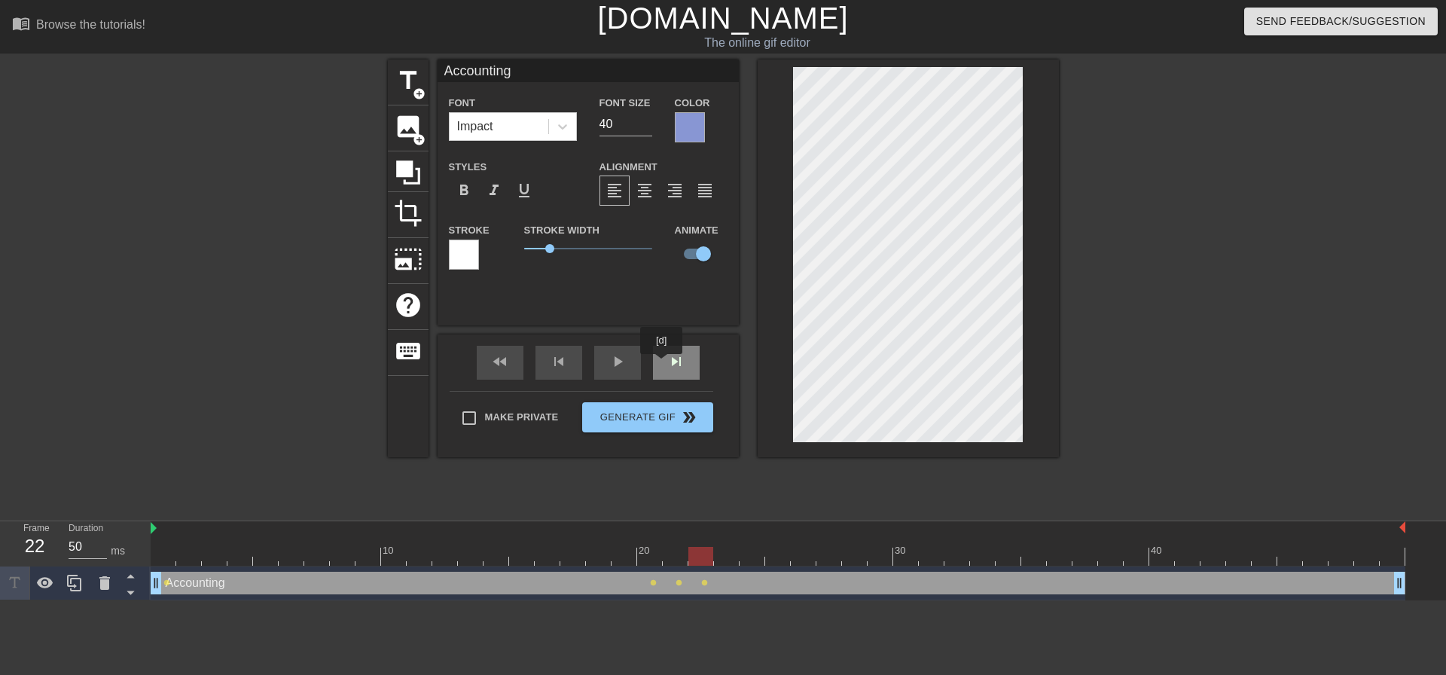
click at [663, 364] on div "skip_next" at bounding box center [676, 363] width 47 height 34
click at [657, 361] on div "skip_next" at bounding box center [676, 363] width 47 height 34
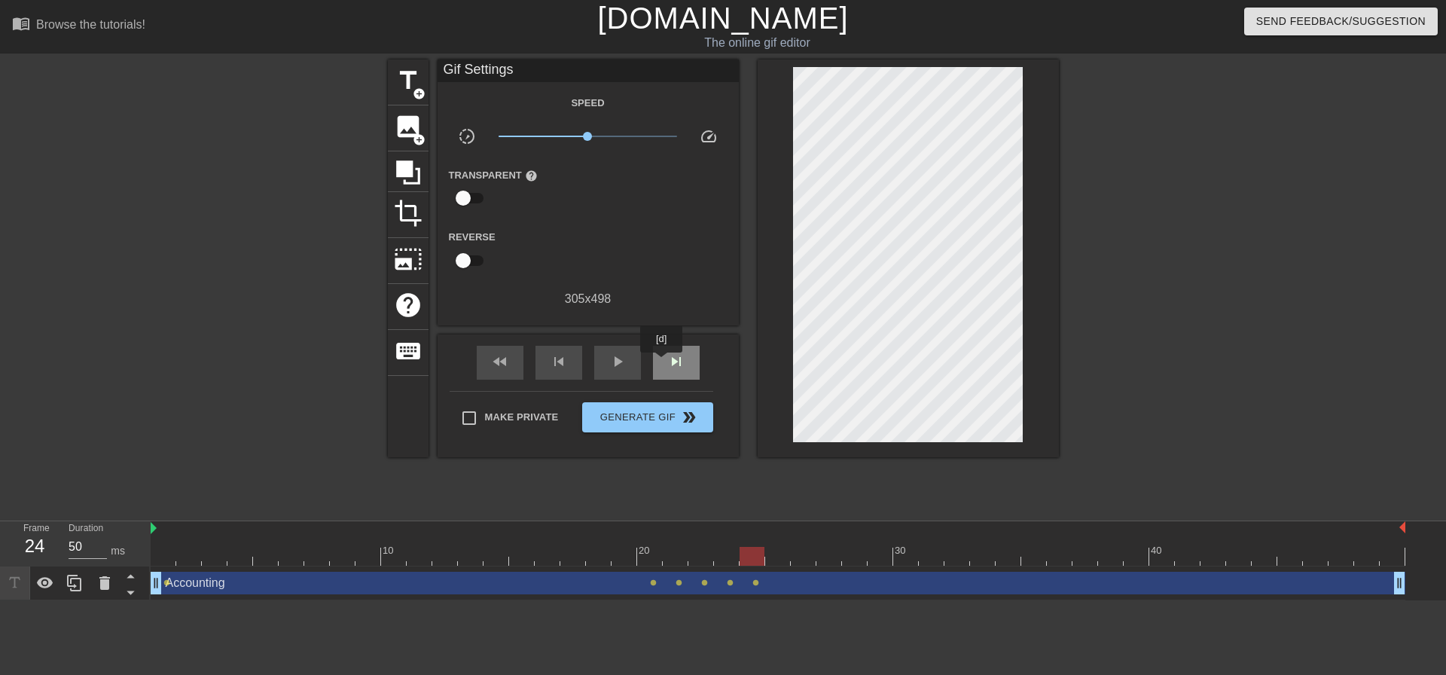
click at [662, 363] on div "skip_next" at bounding box center [676, 363] width 47 height 34
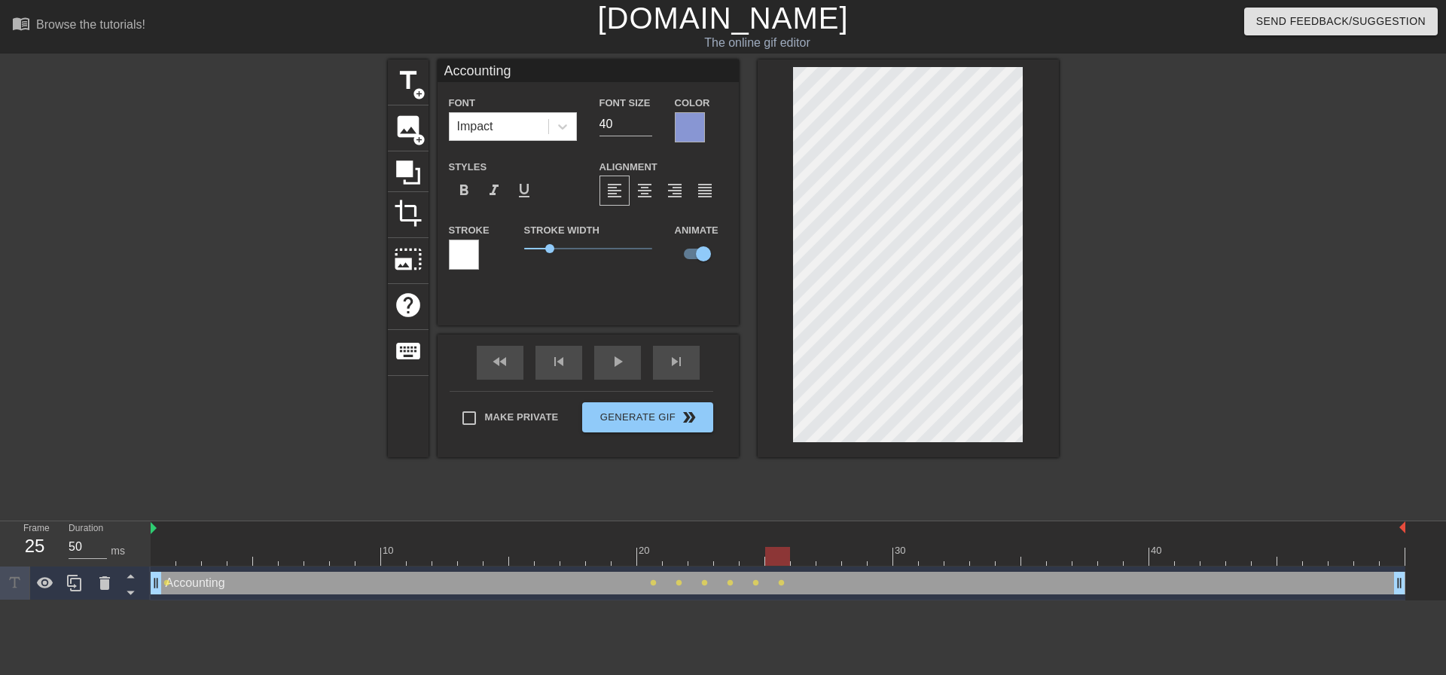
click at [692, 340] on div "fast_rewind skip_previous play_arrow skip_next" at bounding box center [587, 362] width 245 height 56
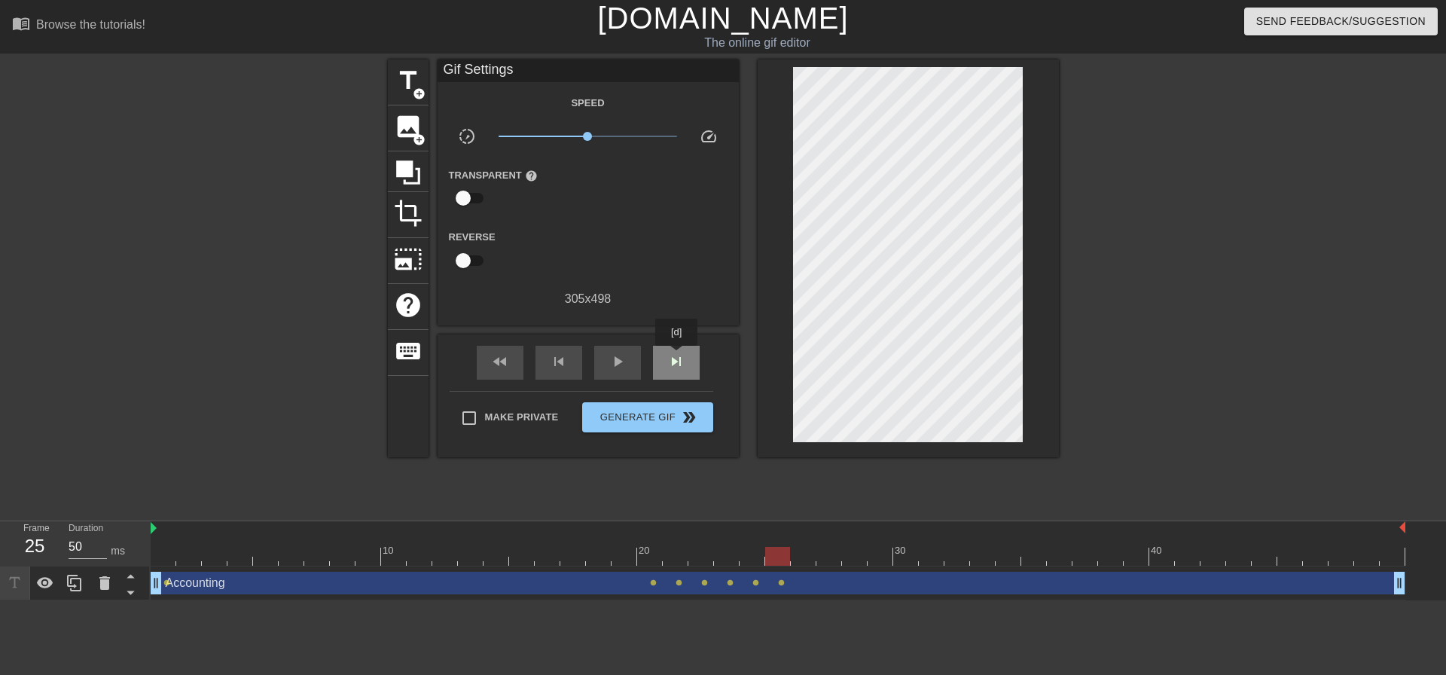
click at [675, 358] on span "skip_next" at bounding box center [676, 361] width 18 height 18
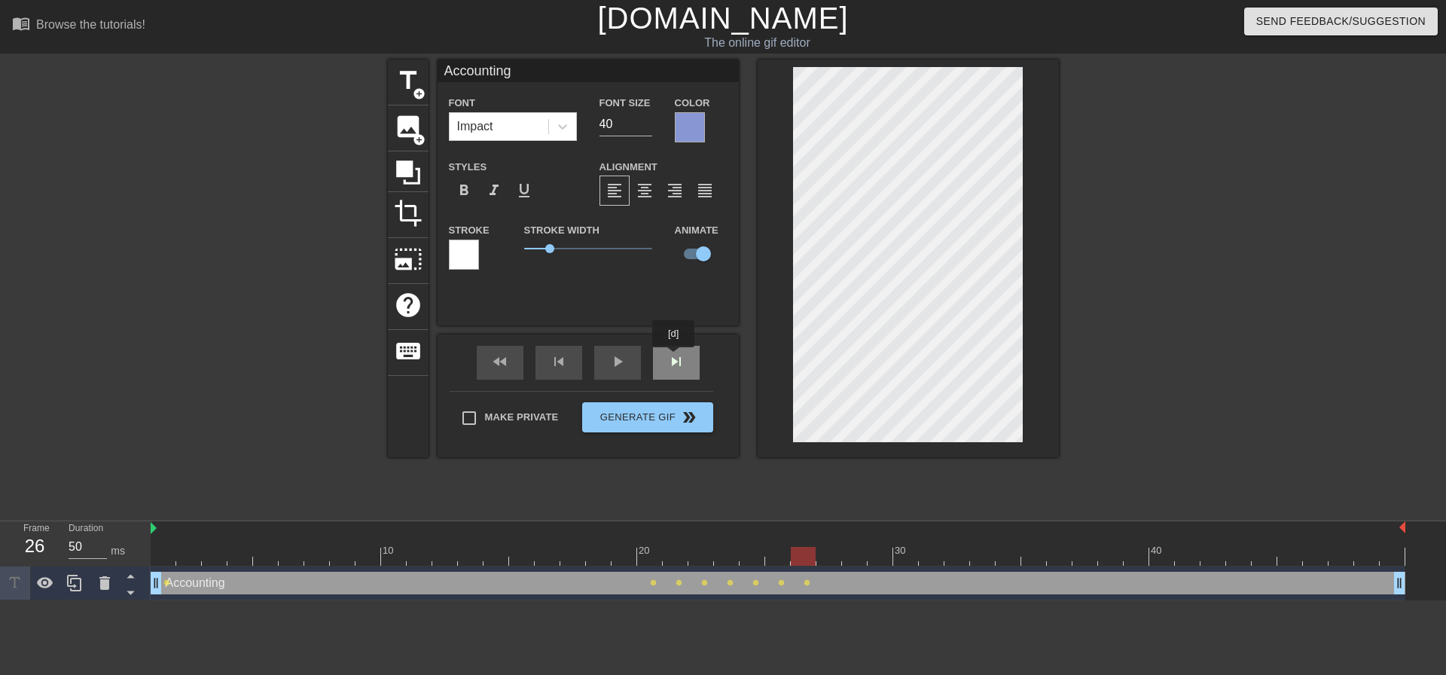
click at [670, 358] on span "skip_next" at bounding box center [676, 361] width 18 height 18
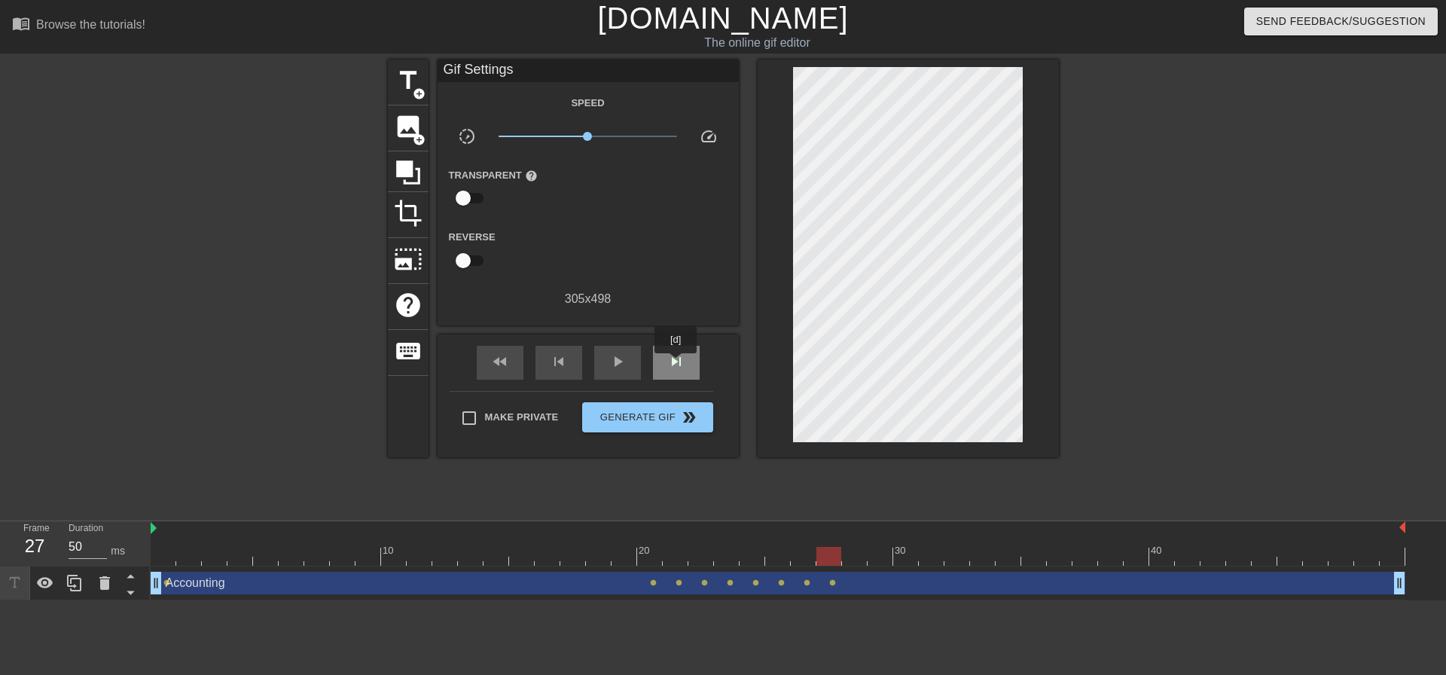
click at [676, 364] on span "skip_next" at bounding box center [676, 361] width 18 height 18
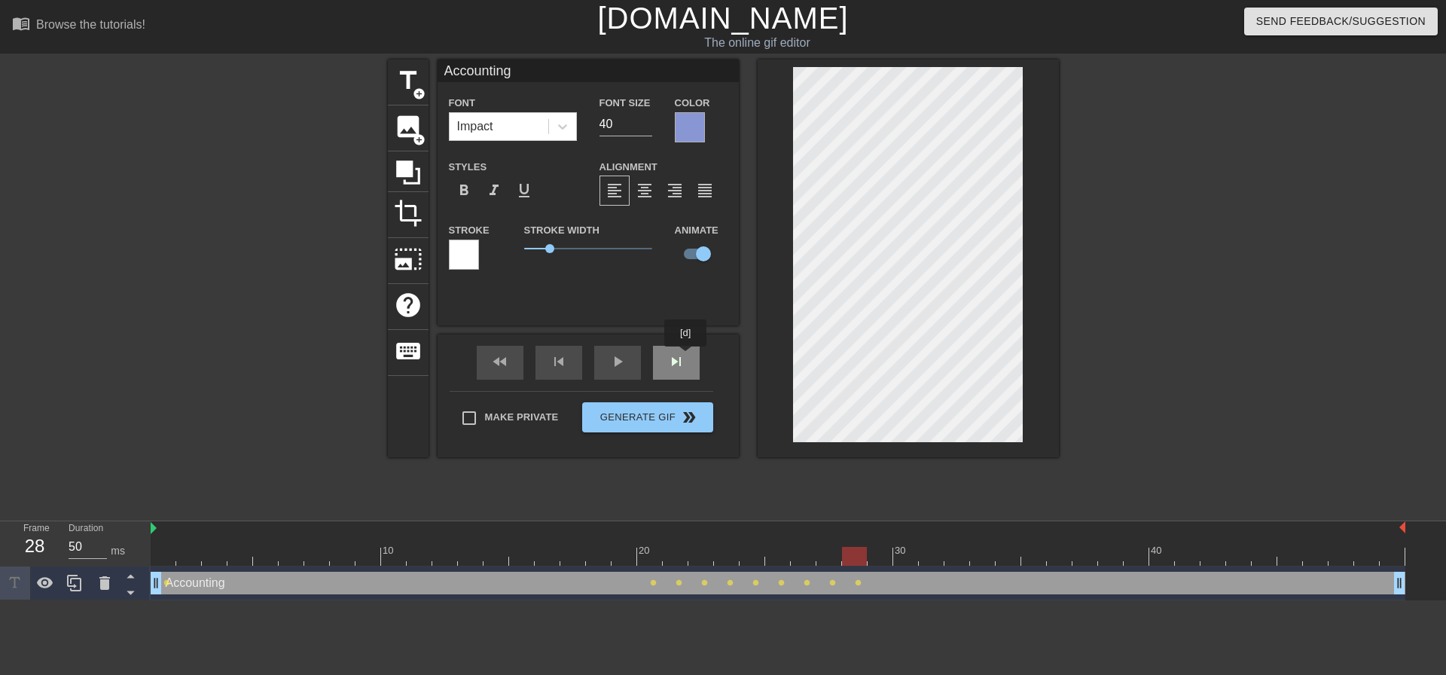
click at [677, 357] on span "skip_next" at bounding box center [676, 361] width 18 height 18
click at [672, 361] on span "skip_next" at bounding box center [676, 361] width 18 height 18
click at [681, 361] on span "skip_next" at bounding box center [676, 361] width 18 height 18
click at [786, 275] on div at bounding box center [908, 258] width 301 height 398
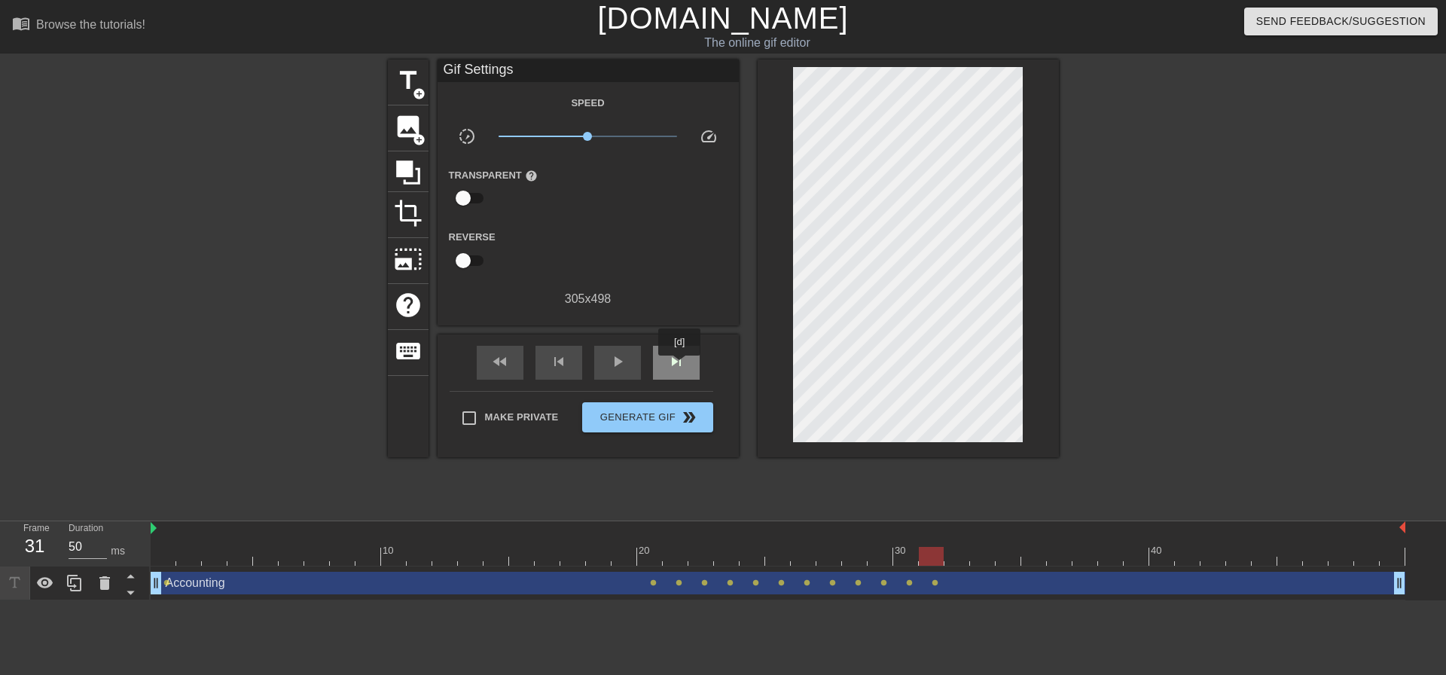
click at [680, 366] on span "skip_next" at bounding box center [676, 361] width 18 height 18
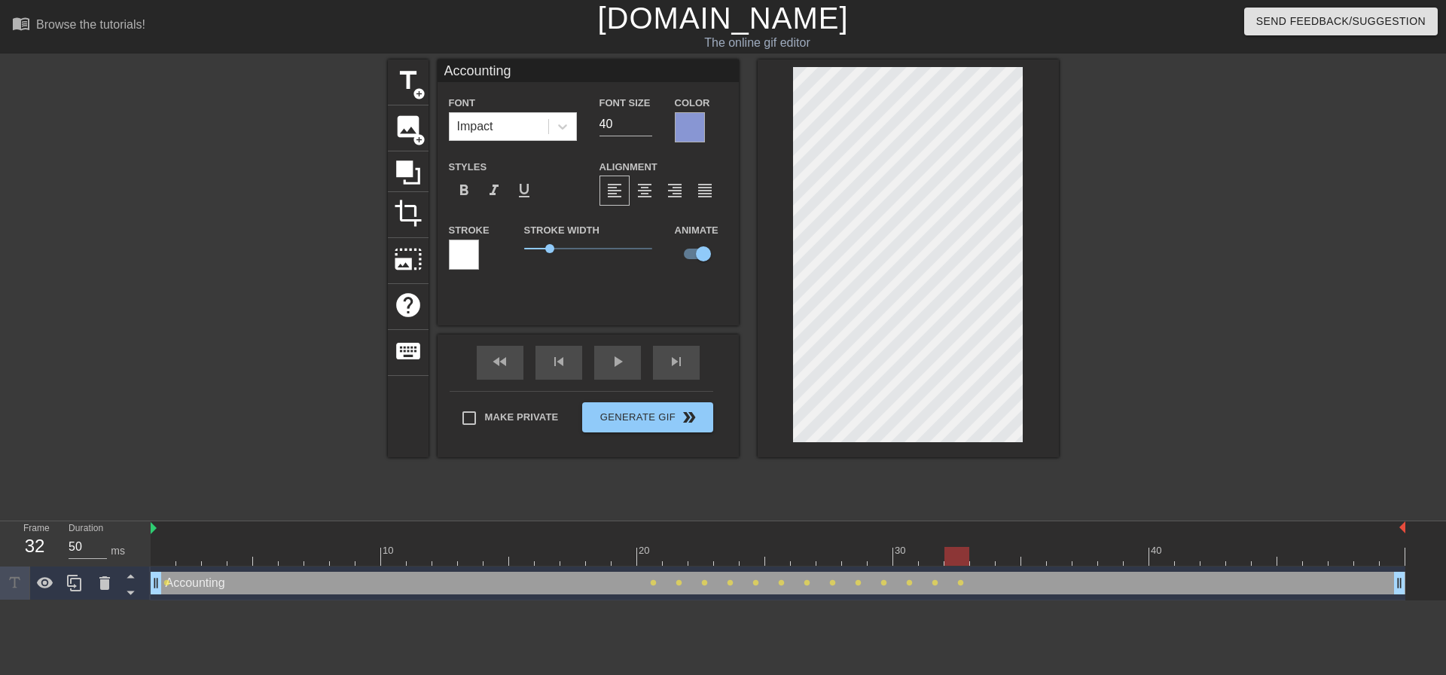
click at [767, 285] on div at bounding box center [908, 258] width 301 height 398
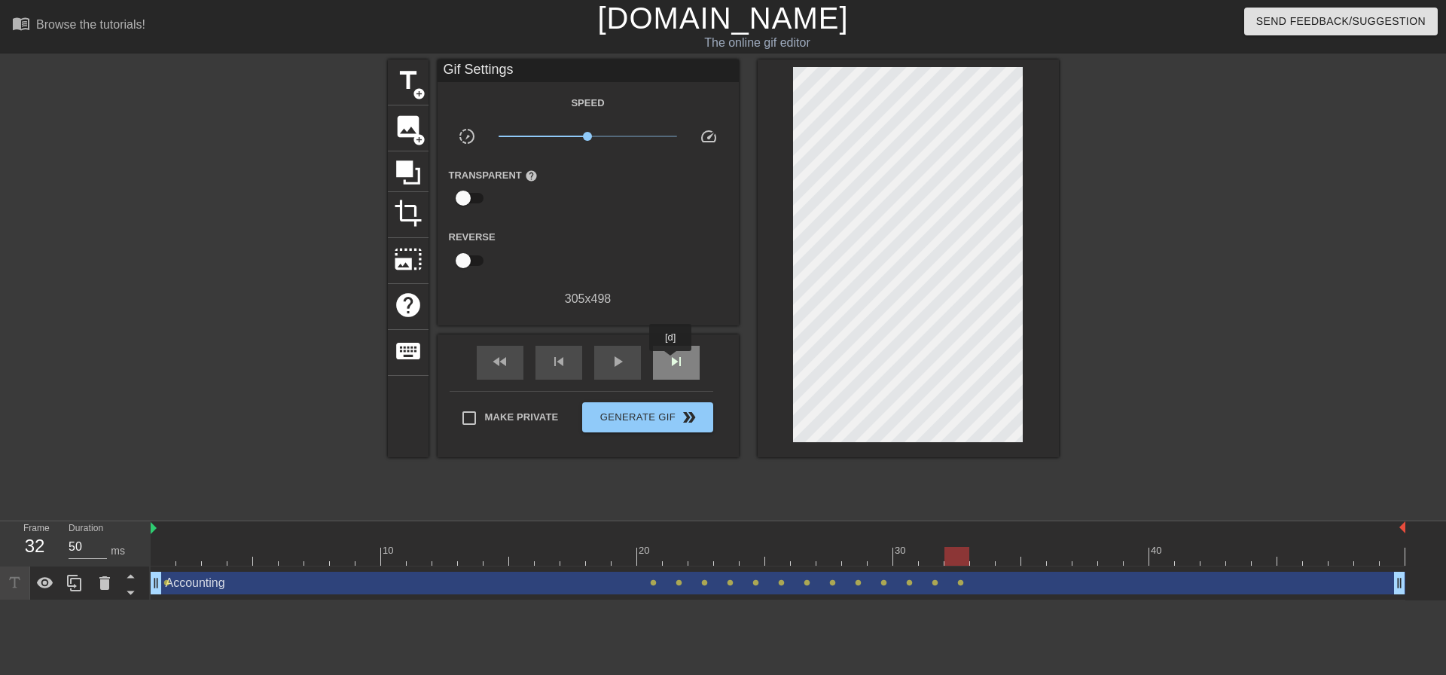
click at [671, 361] on span "skip_next" at bounding box center [676, 361] width 18 height 18
click at [632, 367] on div "play_arrow" at bounding box center [617, 363] width 47 height 34
click at [629, 416] on span "Generate Gif double_arrow" at bounding box center [647, 417] width 118 height 18
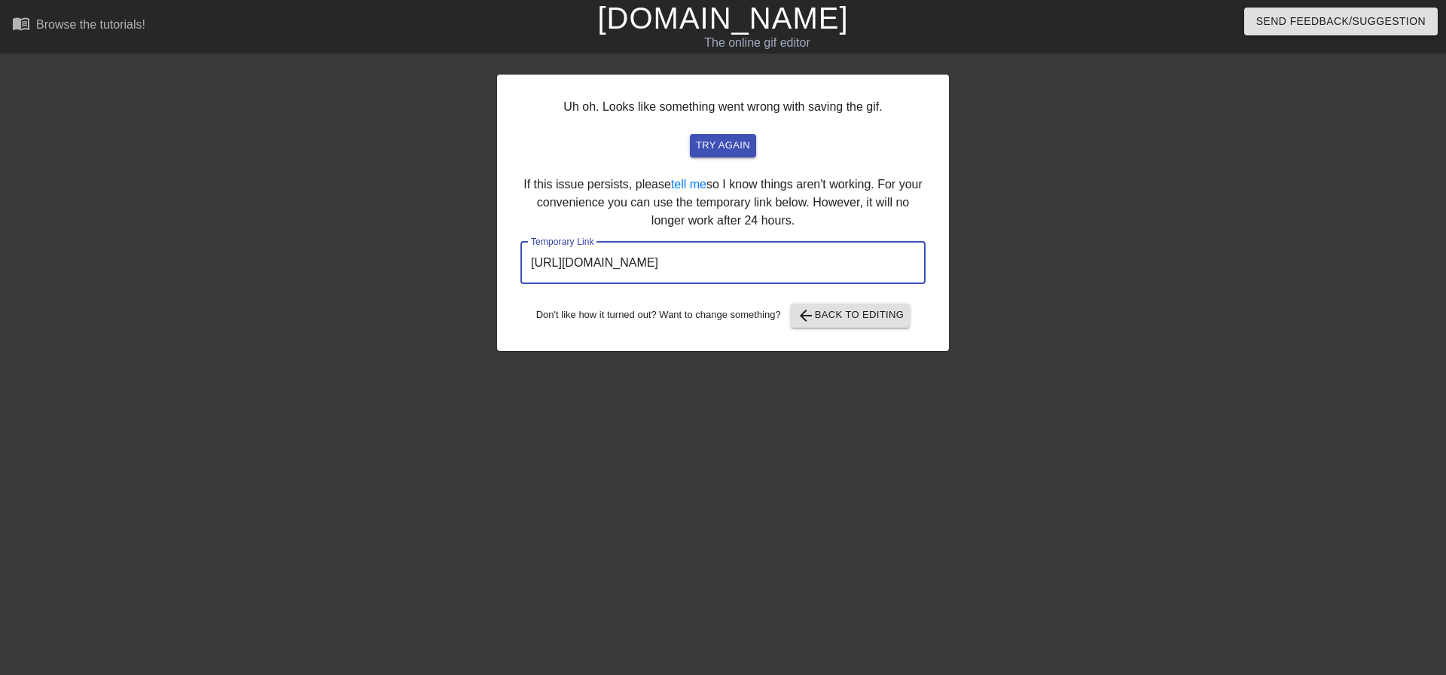
drag, startPoint x: 837, startPoint y: 259, endPoint x: 482, endPoint y: 236, distance: 355.4
click at [496, 243] on div "Uh oh. Looks like something went wrong with saving the gif. try again If this i…" at bounding box center [723, 285] width 1446 height 452
